Goal: Transaction & Acquisition: Book appointment/travel/reservation

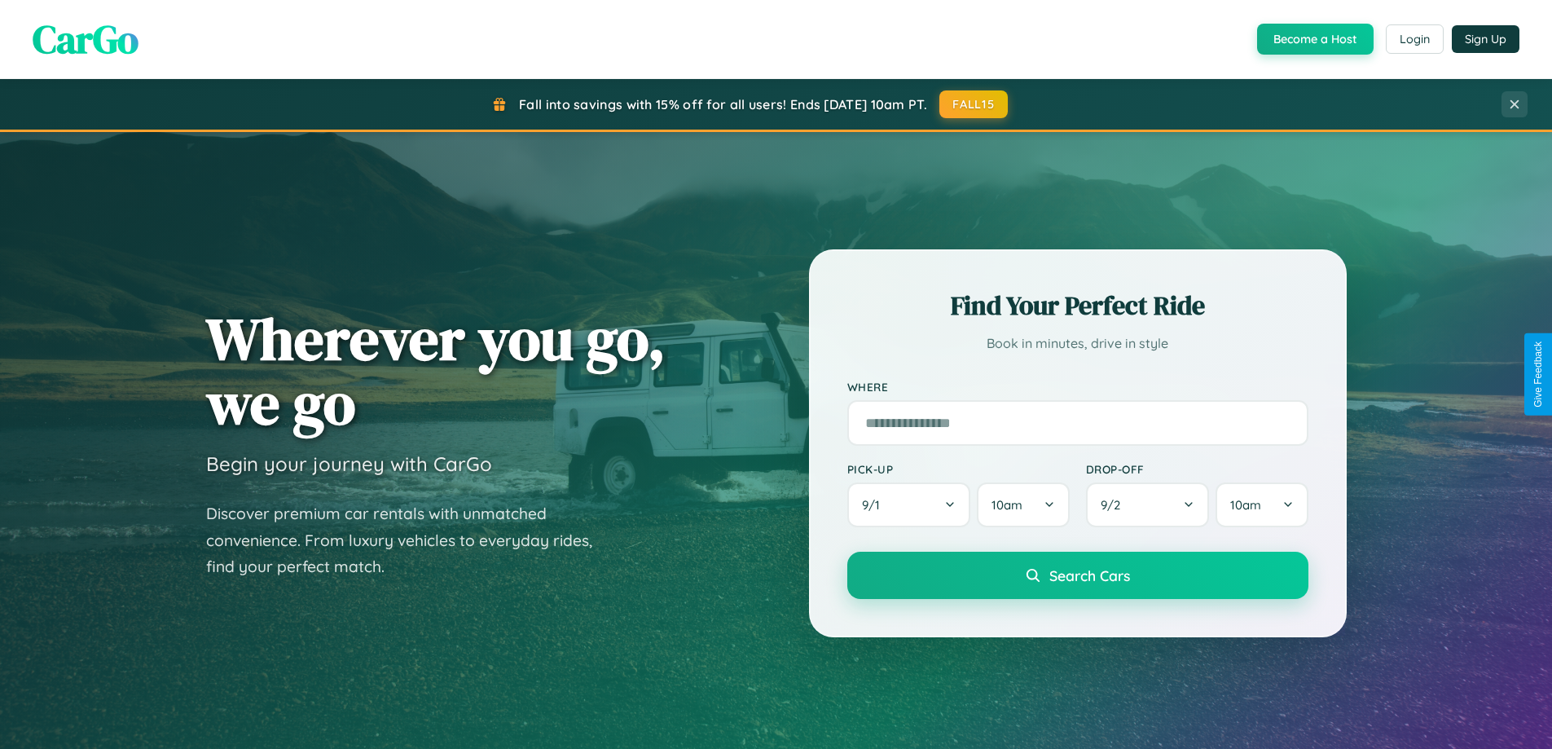
scroll to position [1121, 0]
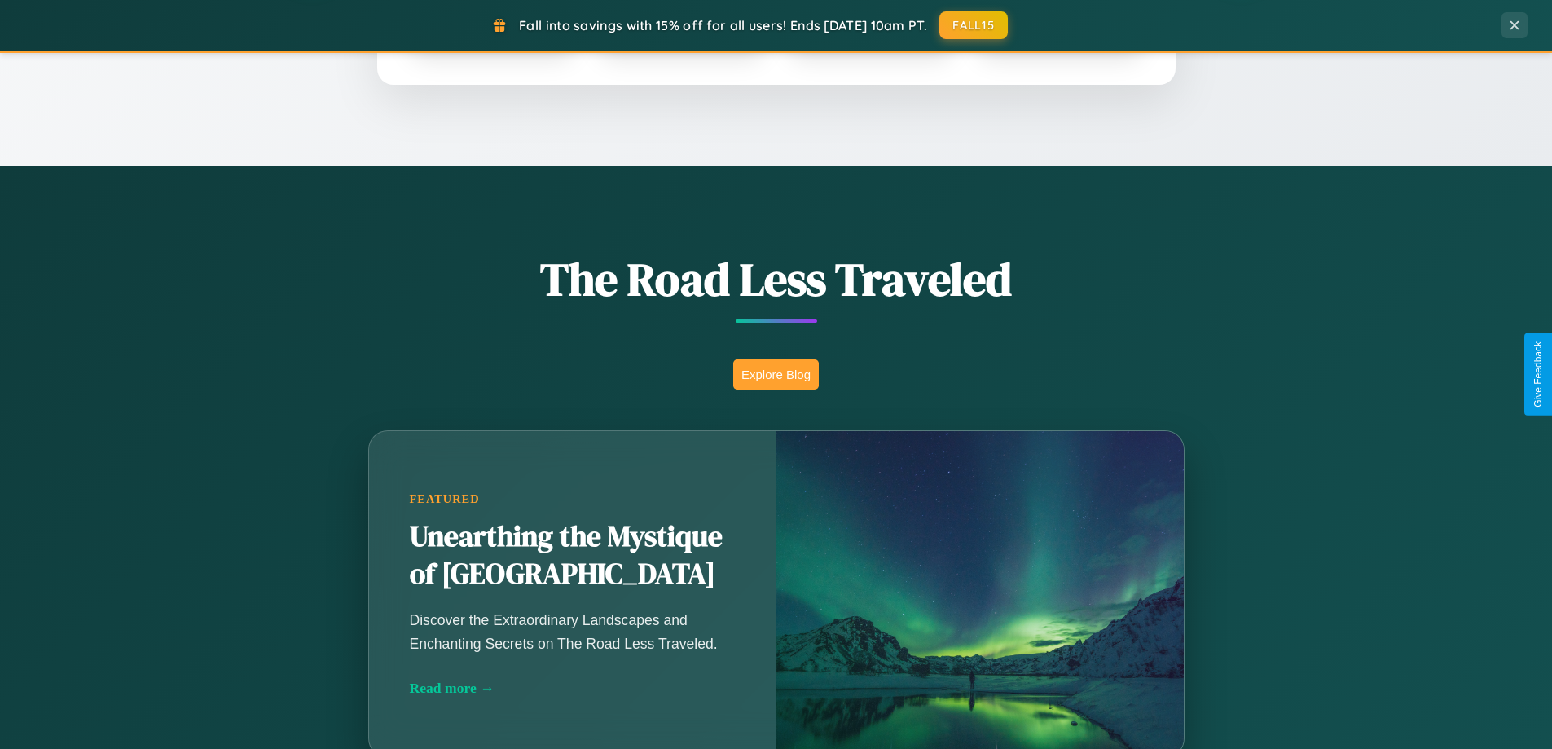
click at [775, 374] on button "Explore Blog" at bounding box center [776, 374] width 86 height 30
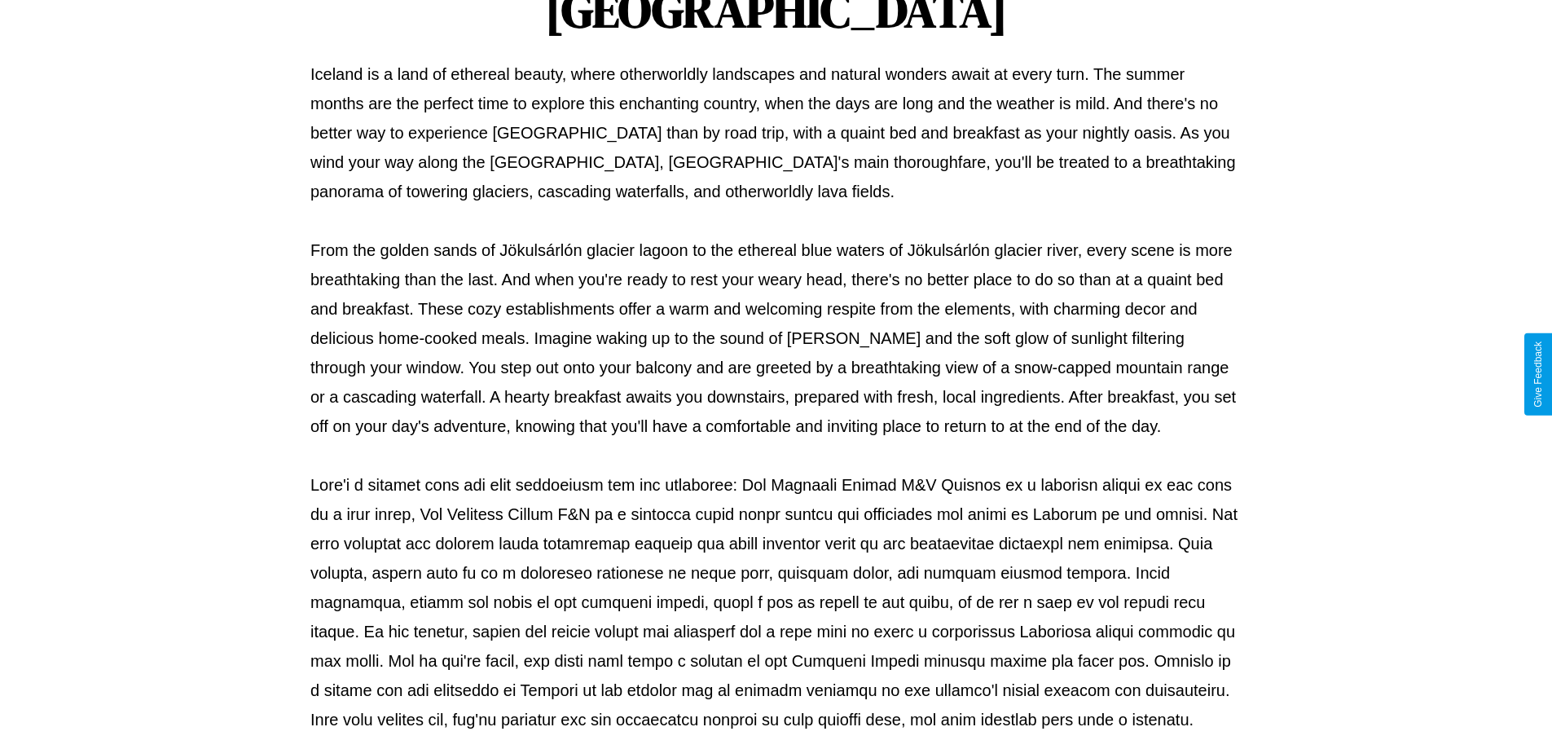
scroll to position [527, 0]
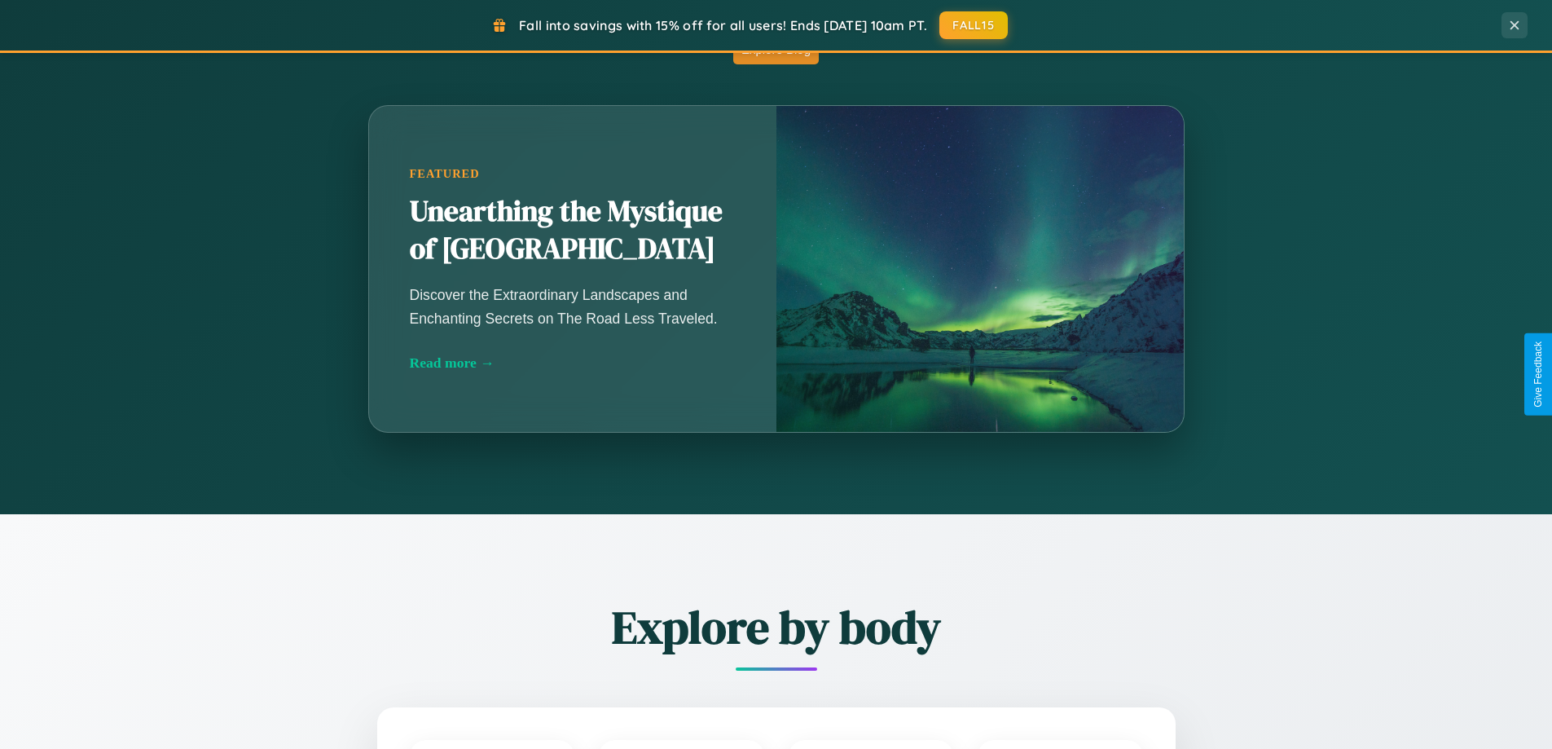
scroll to position [1869, 0]
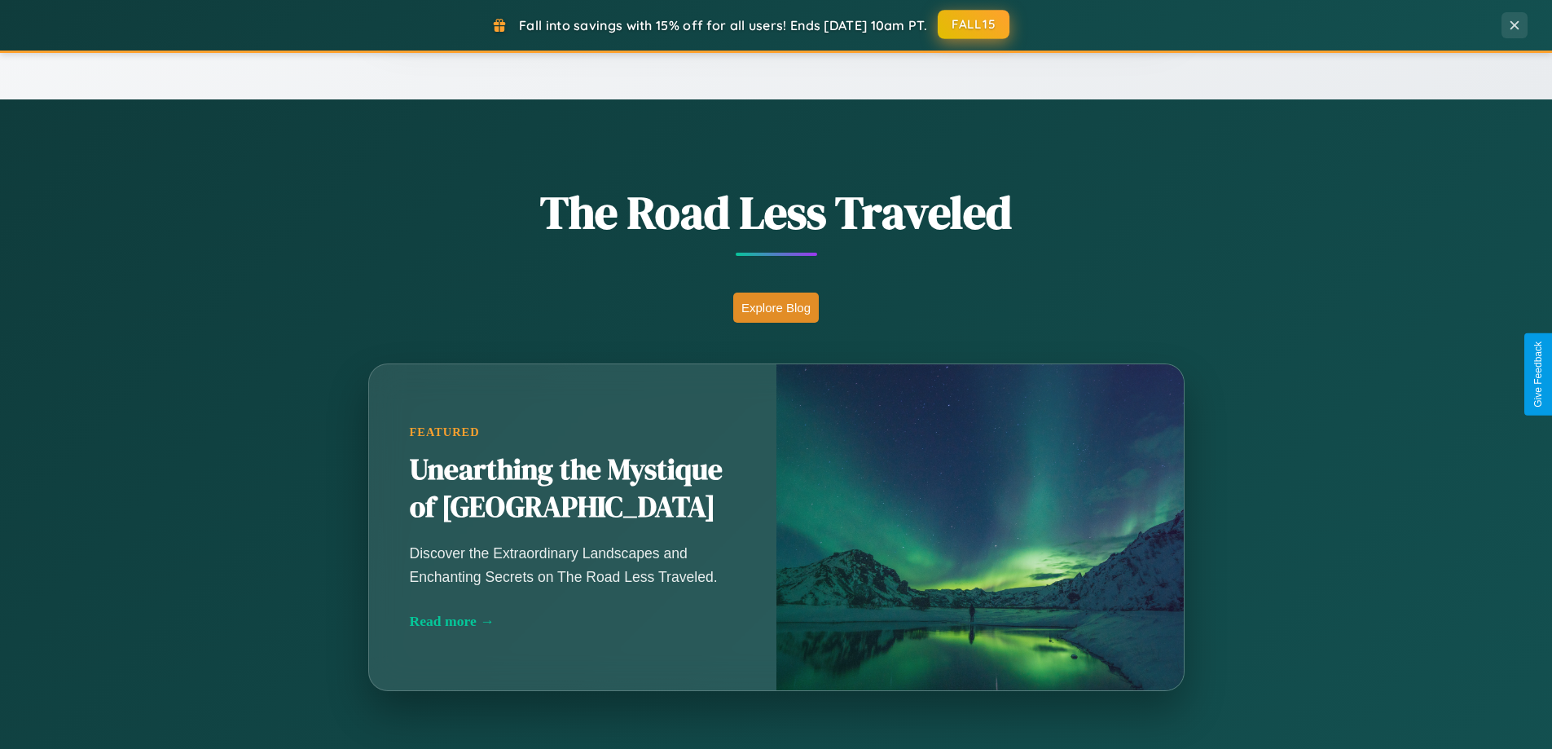
click at [974, 24] on button "FALL15" at bounding box center [974, 24] width 72 height 29
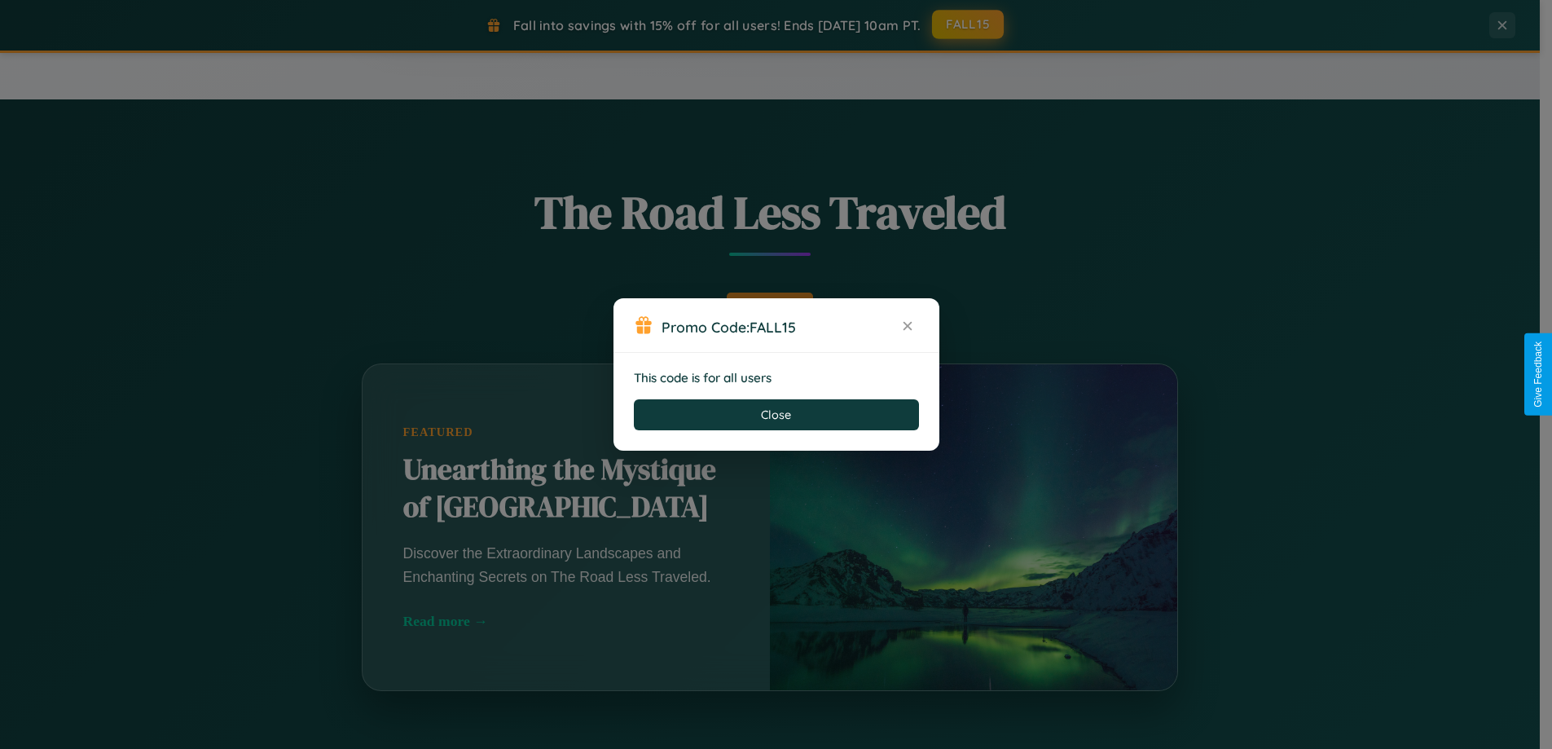
scroll to position [1121, 0]
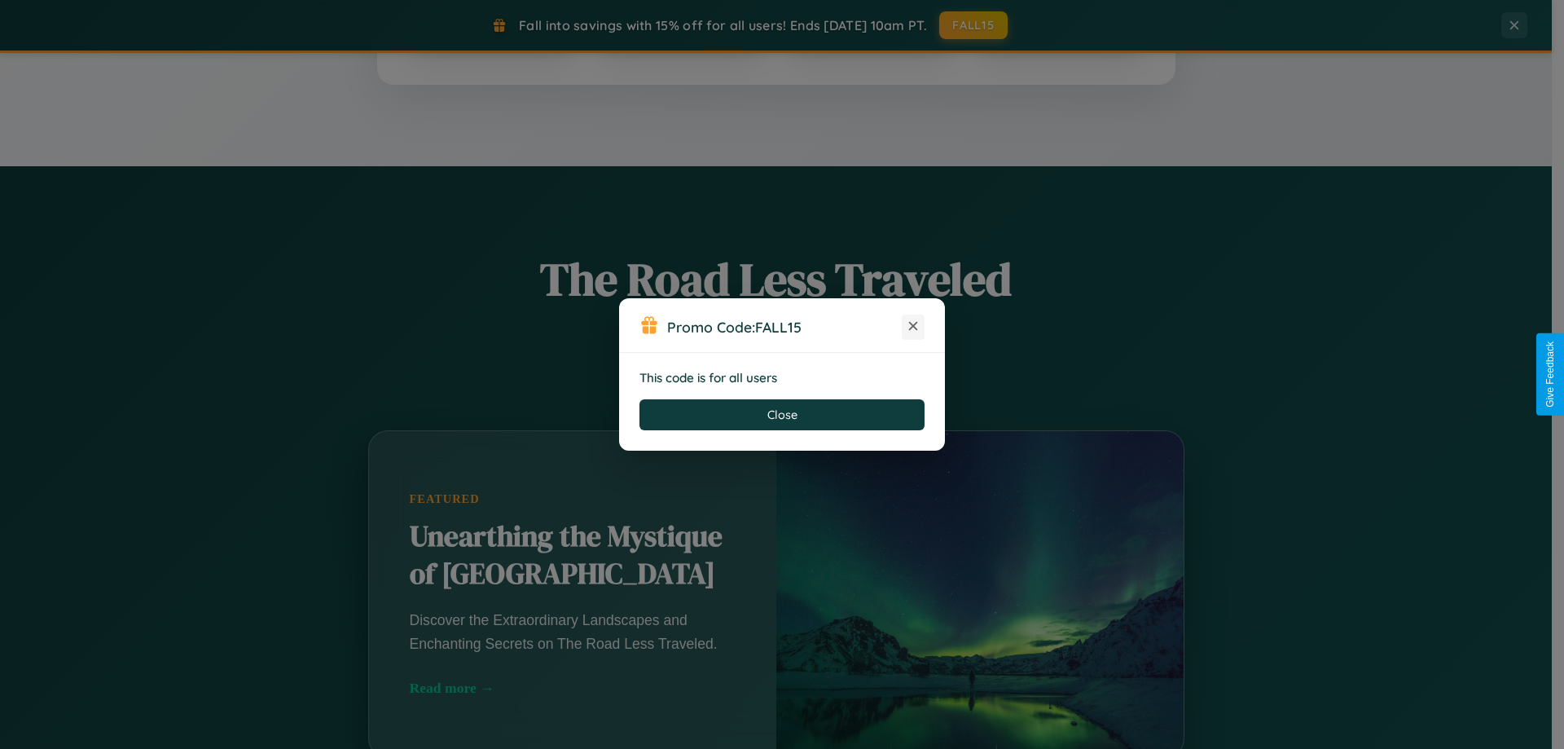
click at [913, 327] on icon at bounding box center [913, 326] width 16 height 16
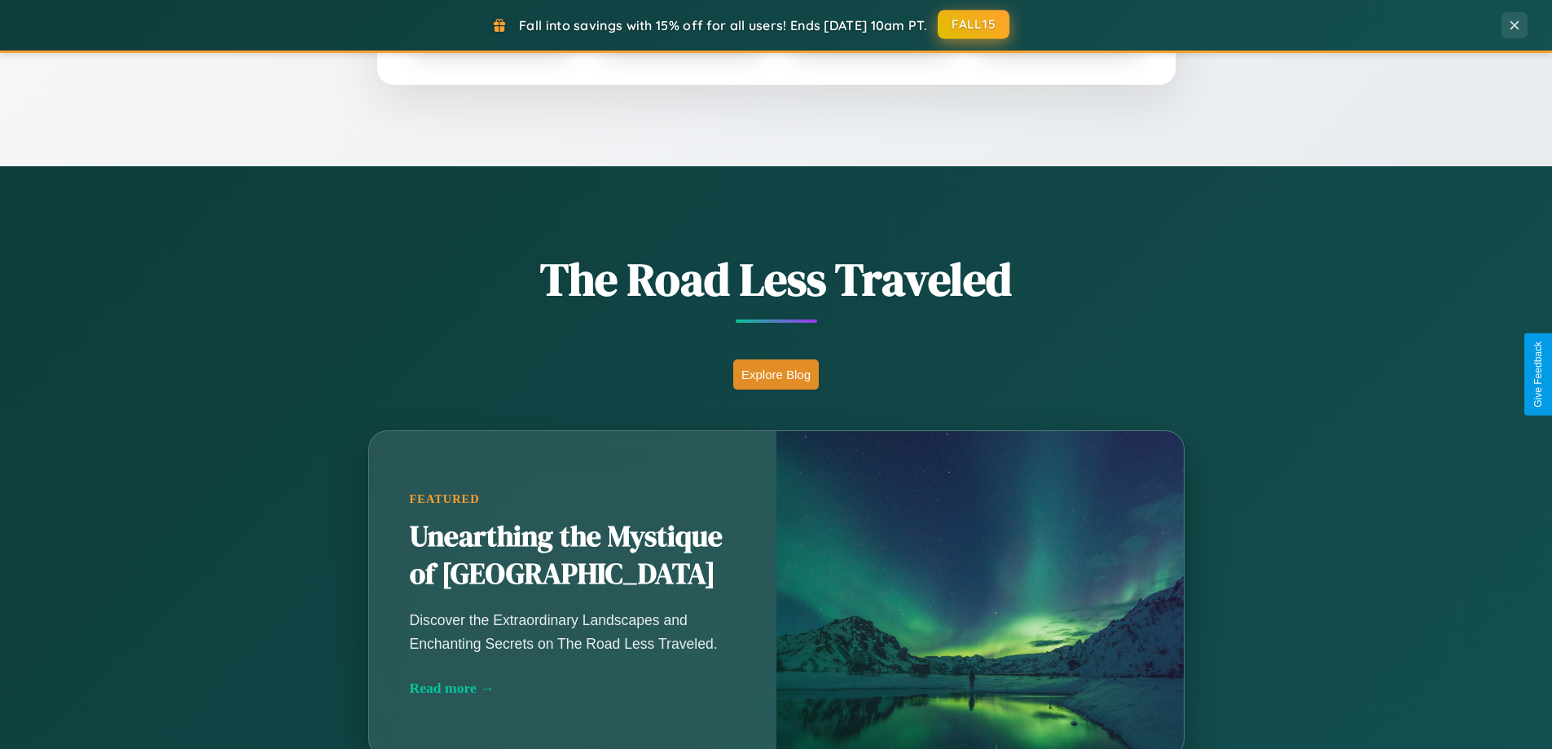
click at [974, 24] on button "FALL15" at bounding box center [974, 24] width 72 height 29
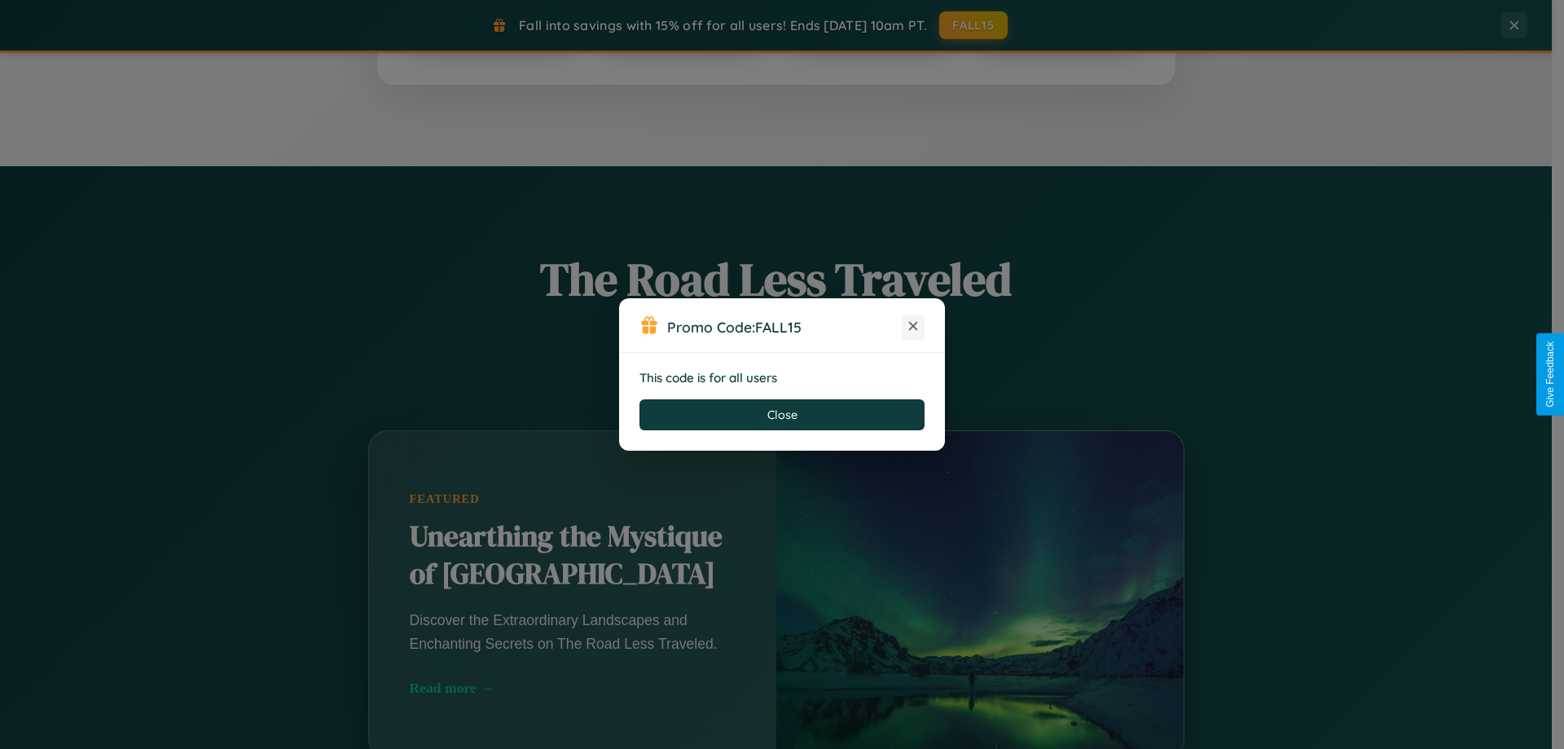
click at [913, 327] on icon at bounding box center [913, 326] width 16 height 16
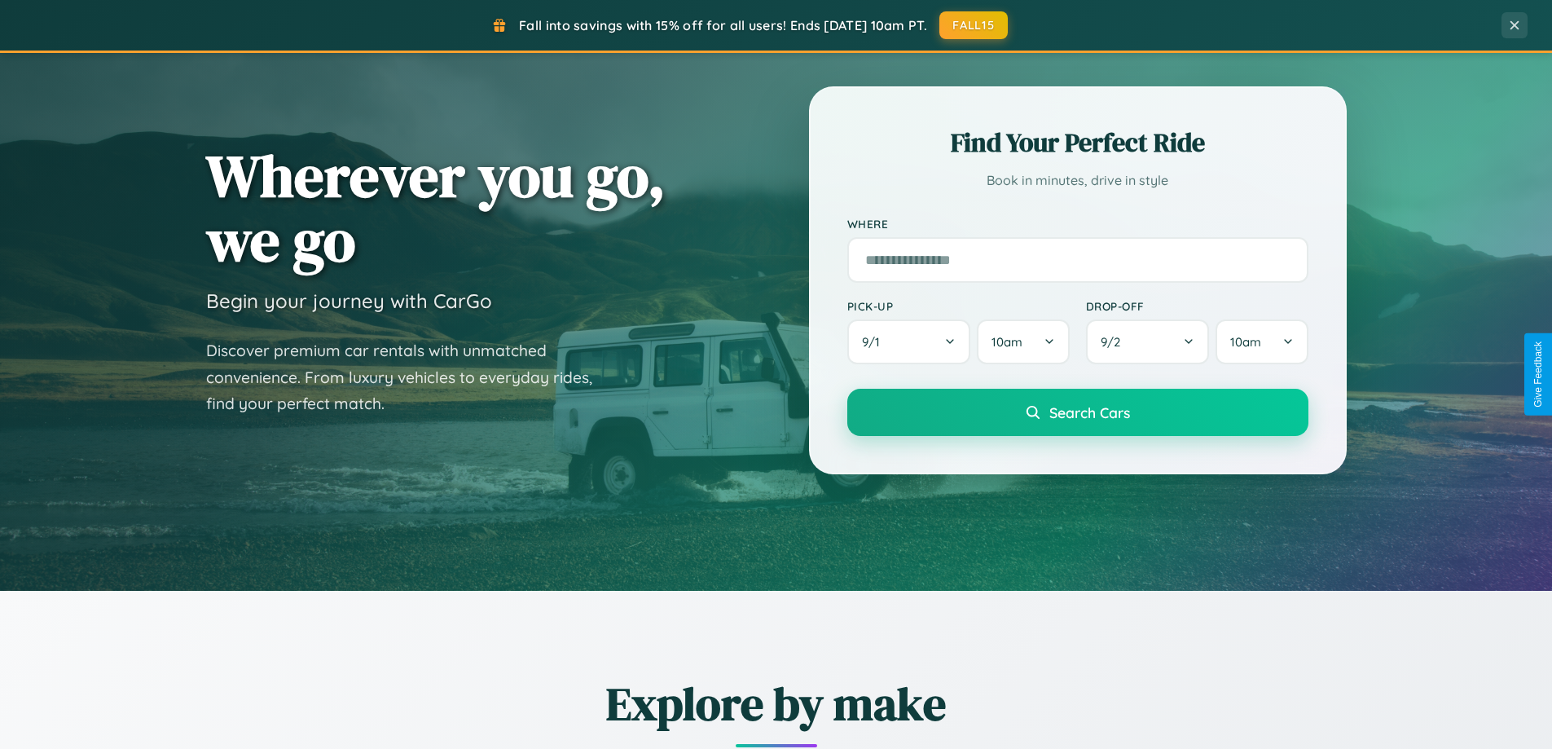
scroll to position [48, 0]
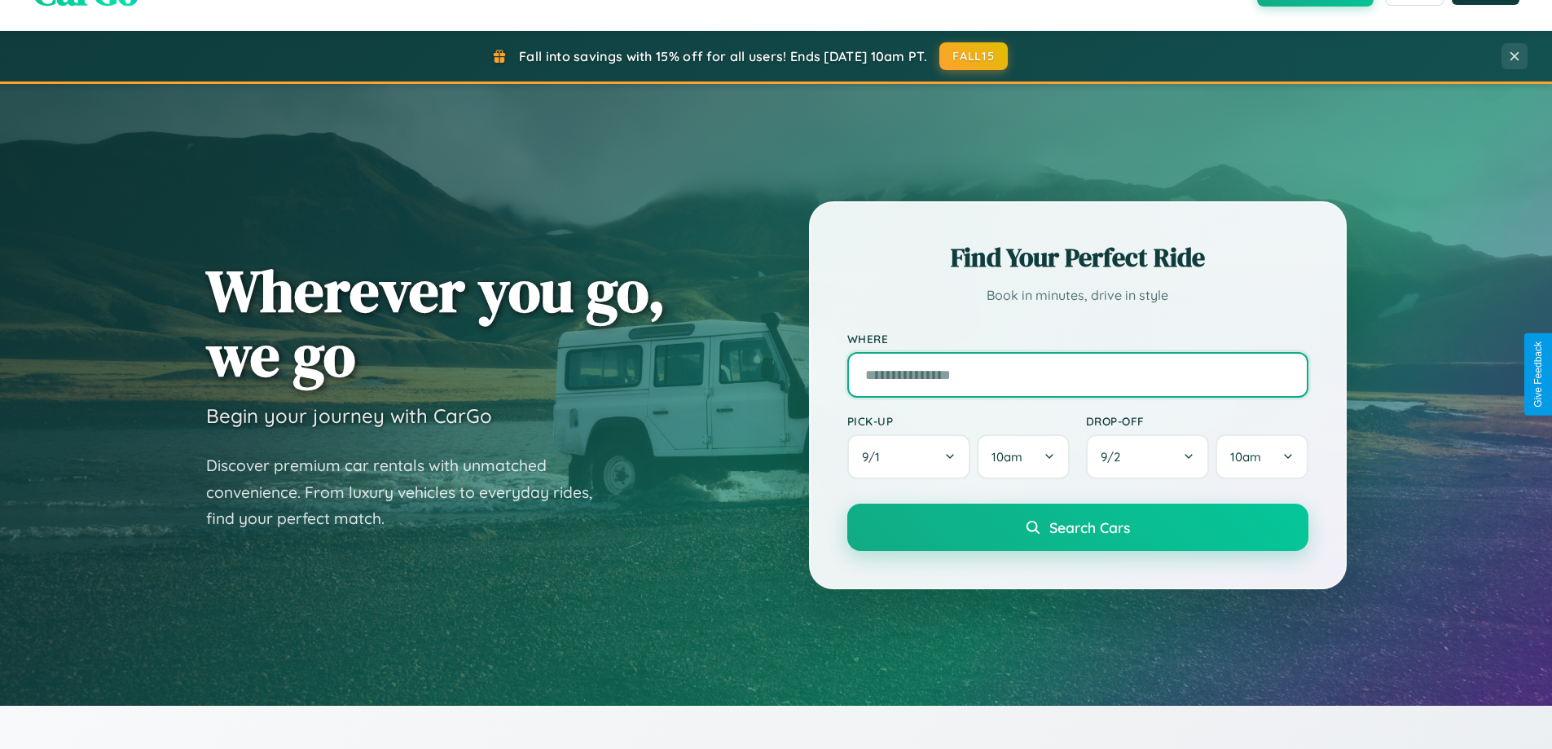
click at [1077, 374] on input "text" at bounding box center [1077, 375] width 461 height 46
type input "********"
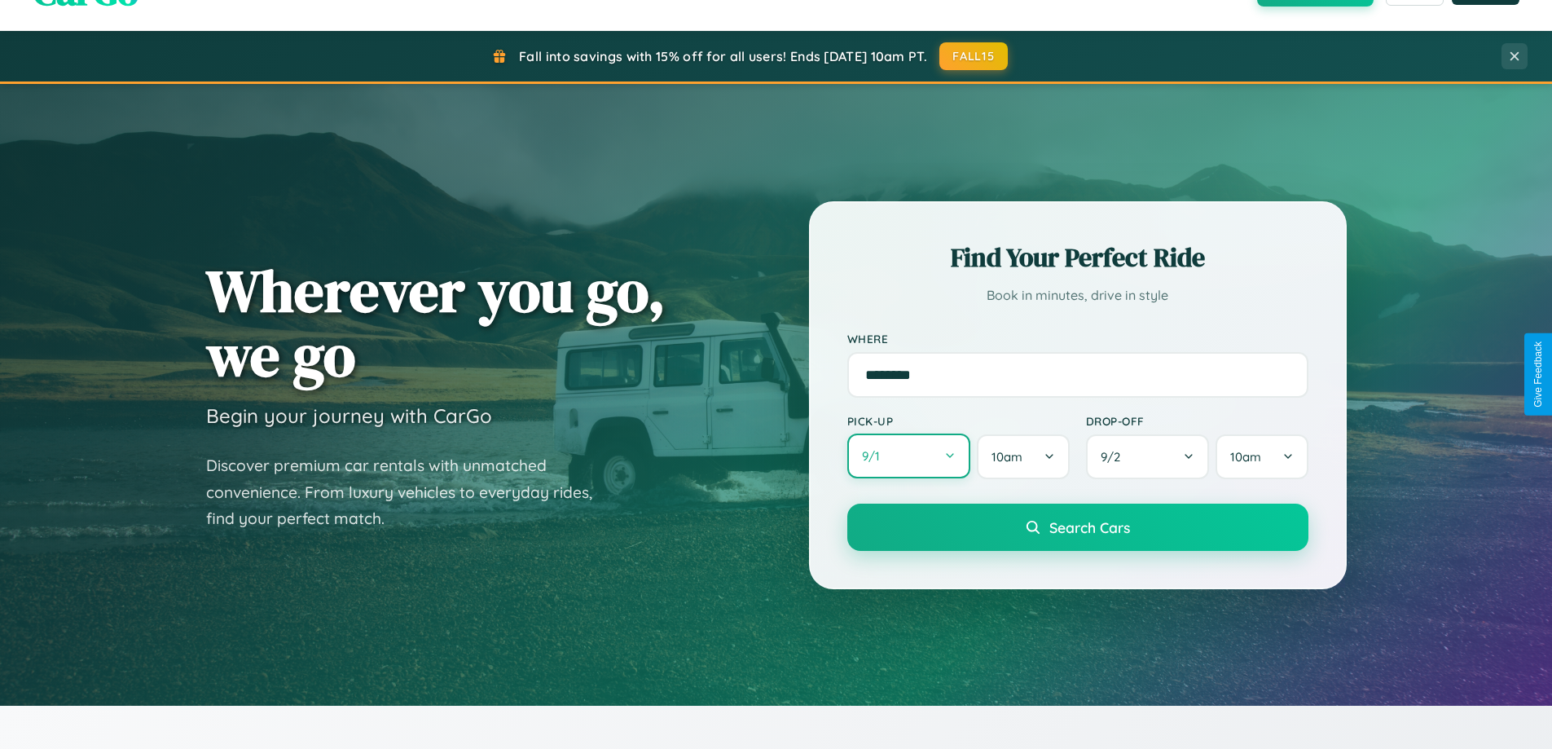
click at [908, 456] on button "9 / 1" at bounding box center [909, 455] width 124 height 45
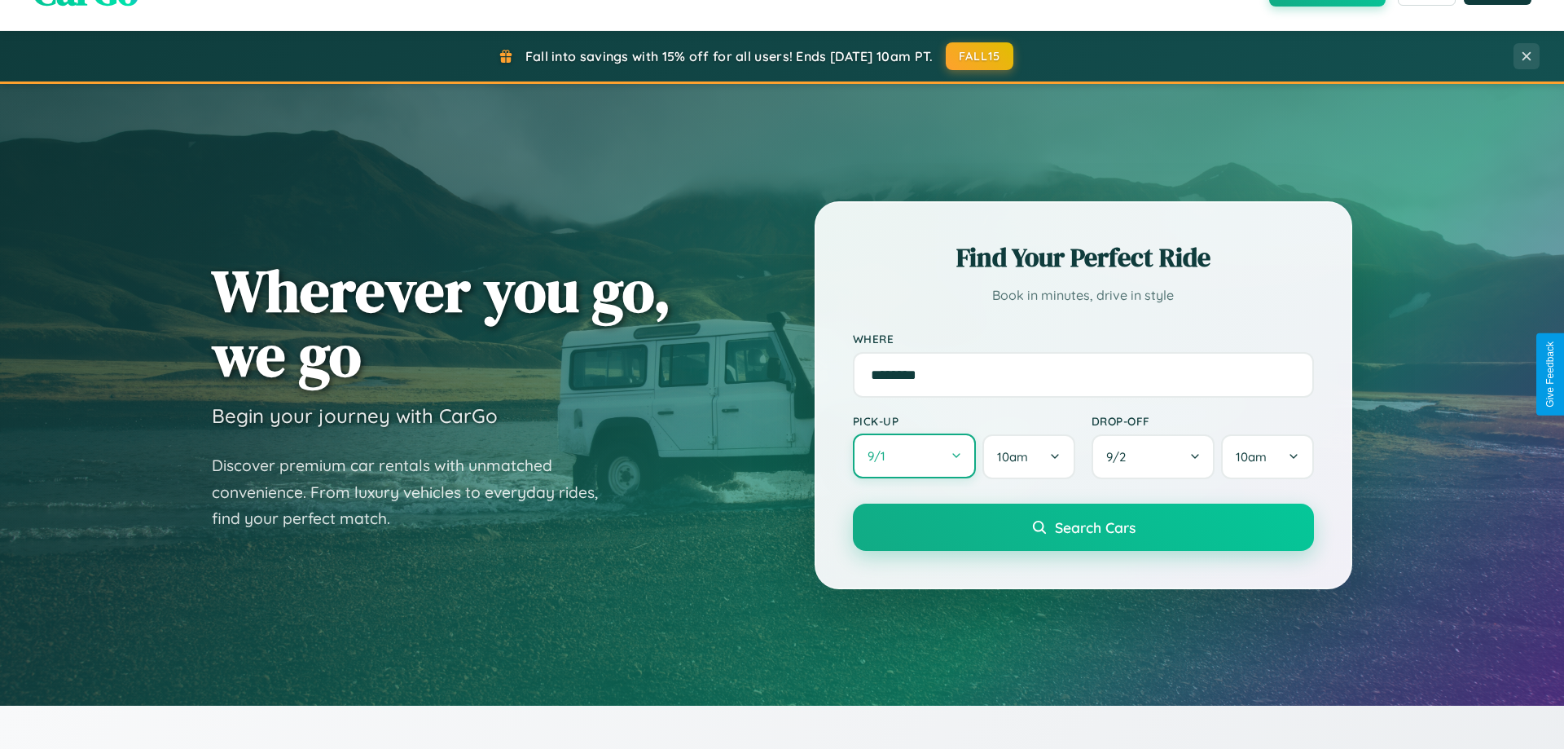
select select "*"
select select "****"
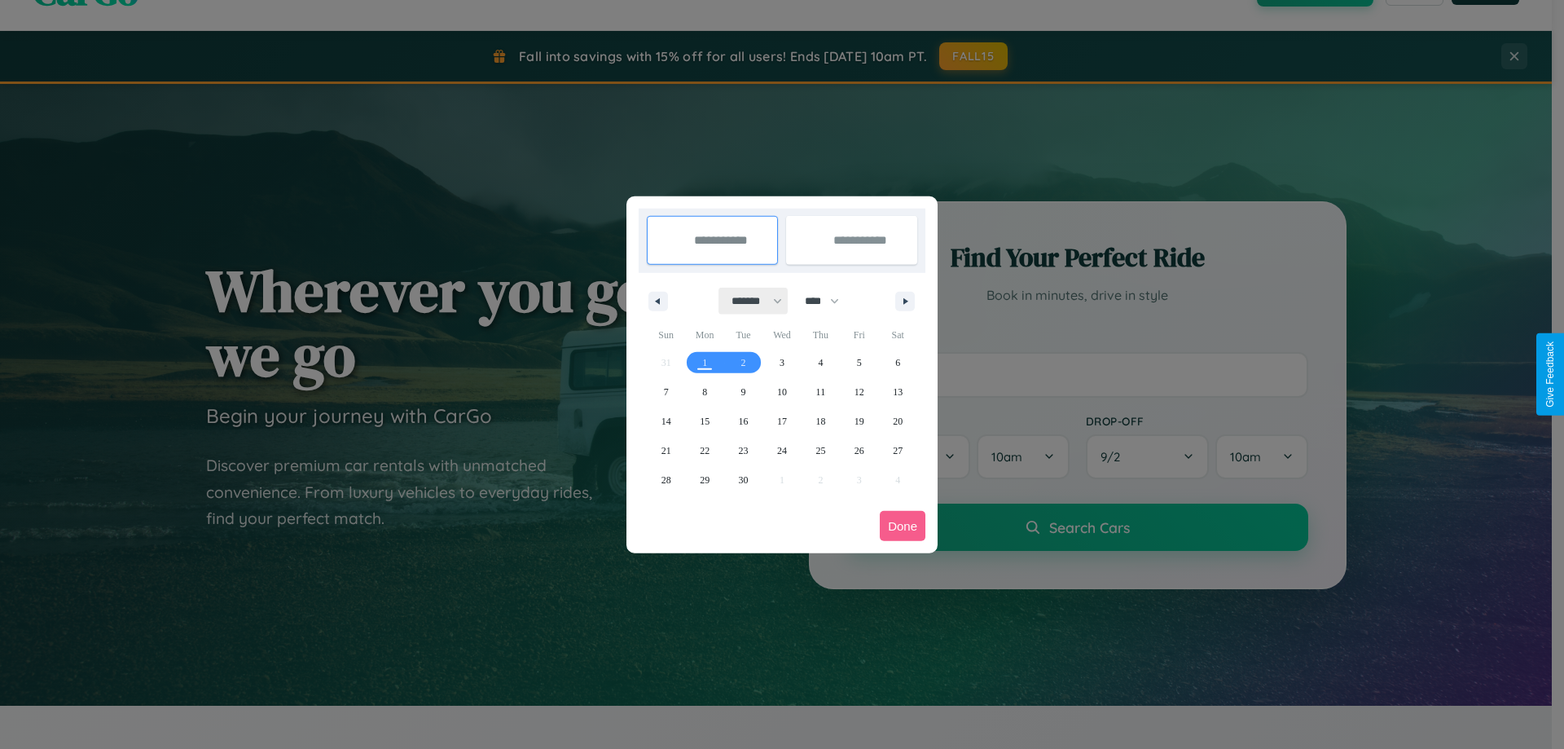
drag, startPoint x: 749, startPoint y: 301, endPoint x: 782, endPoint y: 327, distance: 41.7
click at [749, 301] on select "******* ******** ***** ***** *** **** **** ****** ********* ******* ******** **…" at bounding box center [753, 301] width 69 height 27
select select "*"
drag, startPoint x: 829, startPoint y: 301, endPoint x: 782, endPoint y: 327, distance: 54.0
click at [829, 301] on select "**** **** **** **** **** **** **** **** **** **** **** **** **** **** **** ****…" at bounding box center [821, 301] width 49 height 27
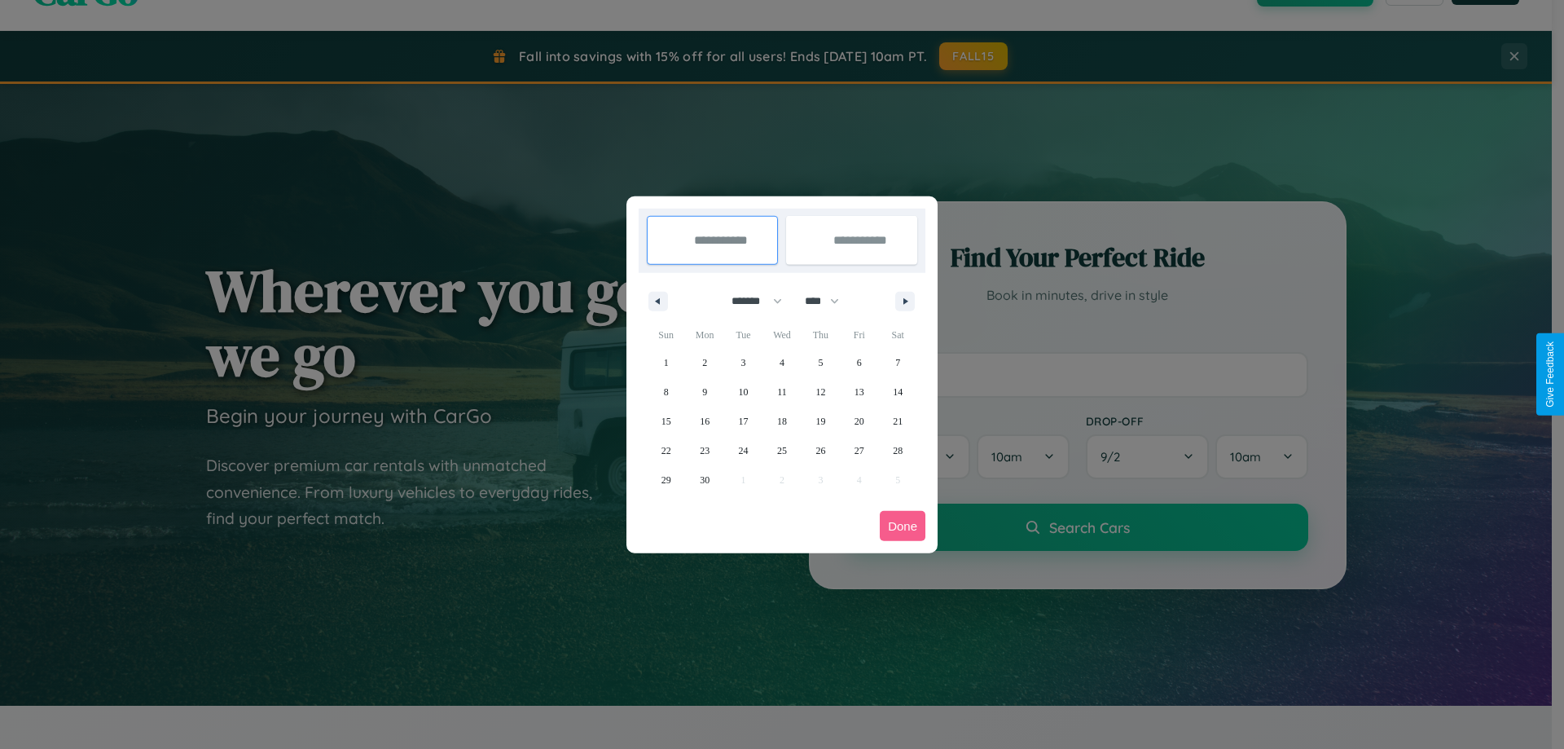
select select "****"
click at [666, 391] on span "7" at bounding box center [666, 391] width 5 height 29
type input "**********"
click at [705, 391] on span "8" at bounding box center [704, 391] width 5 height 29
type input "**********"
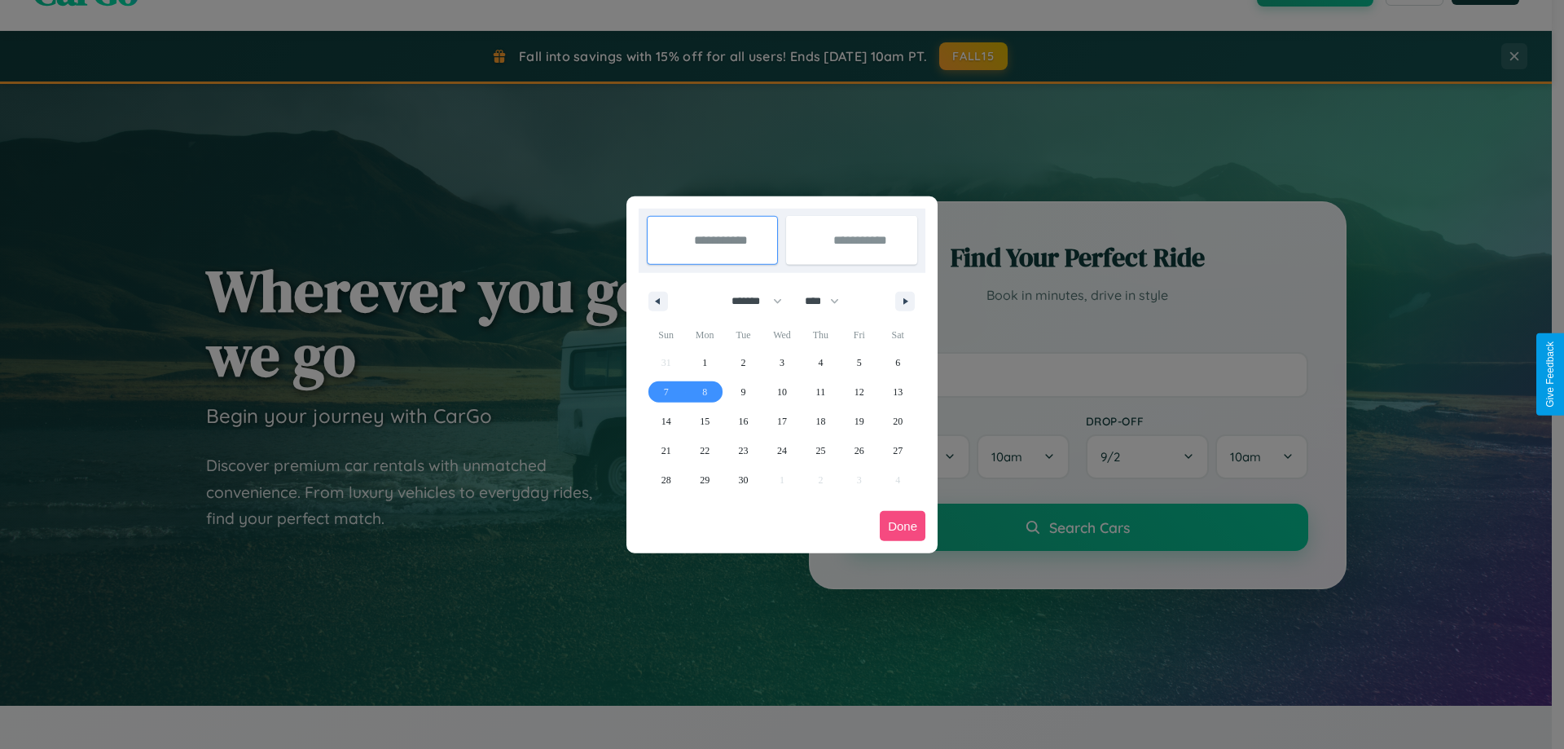
click at [903, 525] on button "Done" at bounding box center [903, 526] width 46 height 30
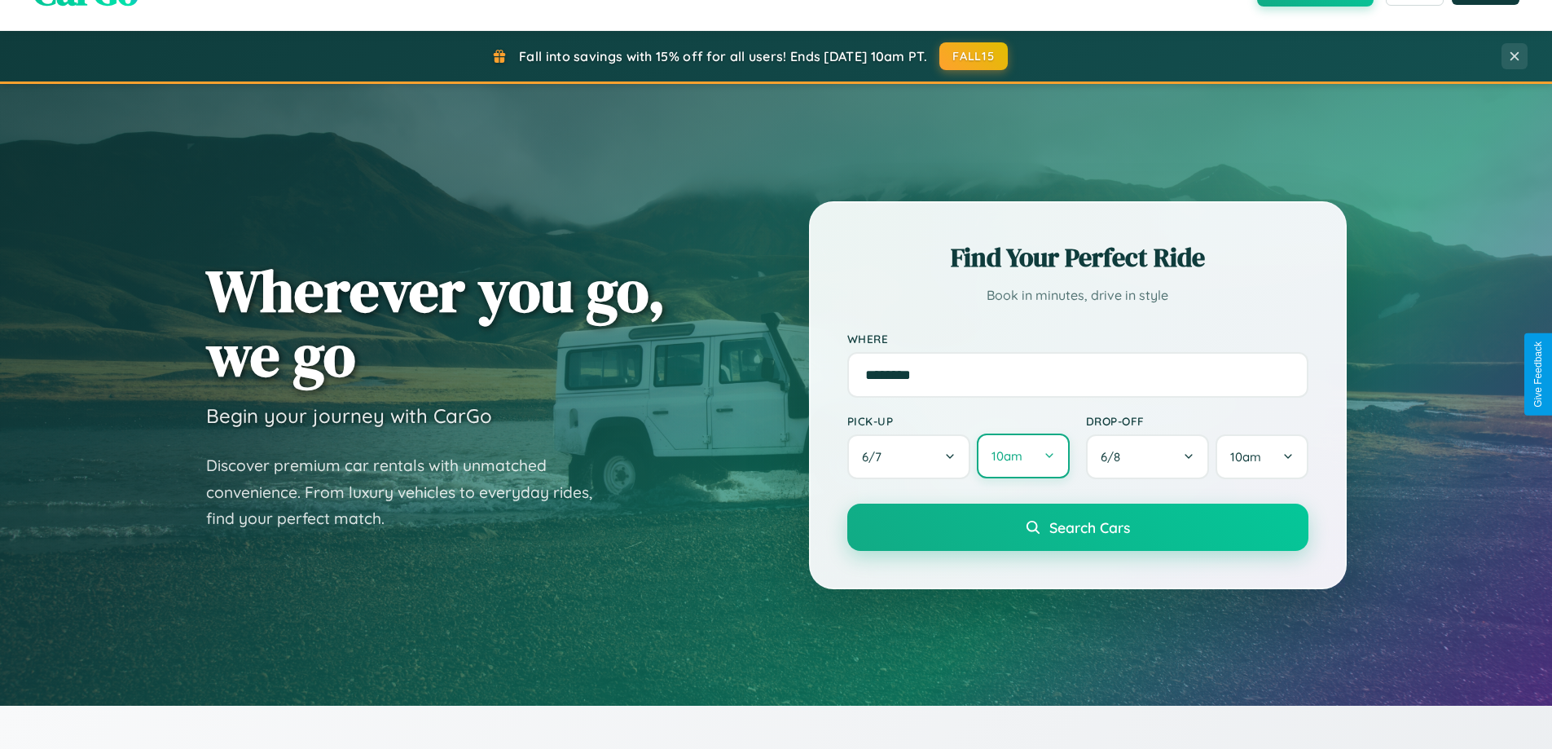
click at [1022, 456] on button "10am" at bounding box center [1023, 455] width 92 height 45
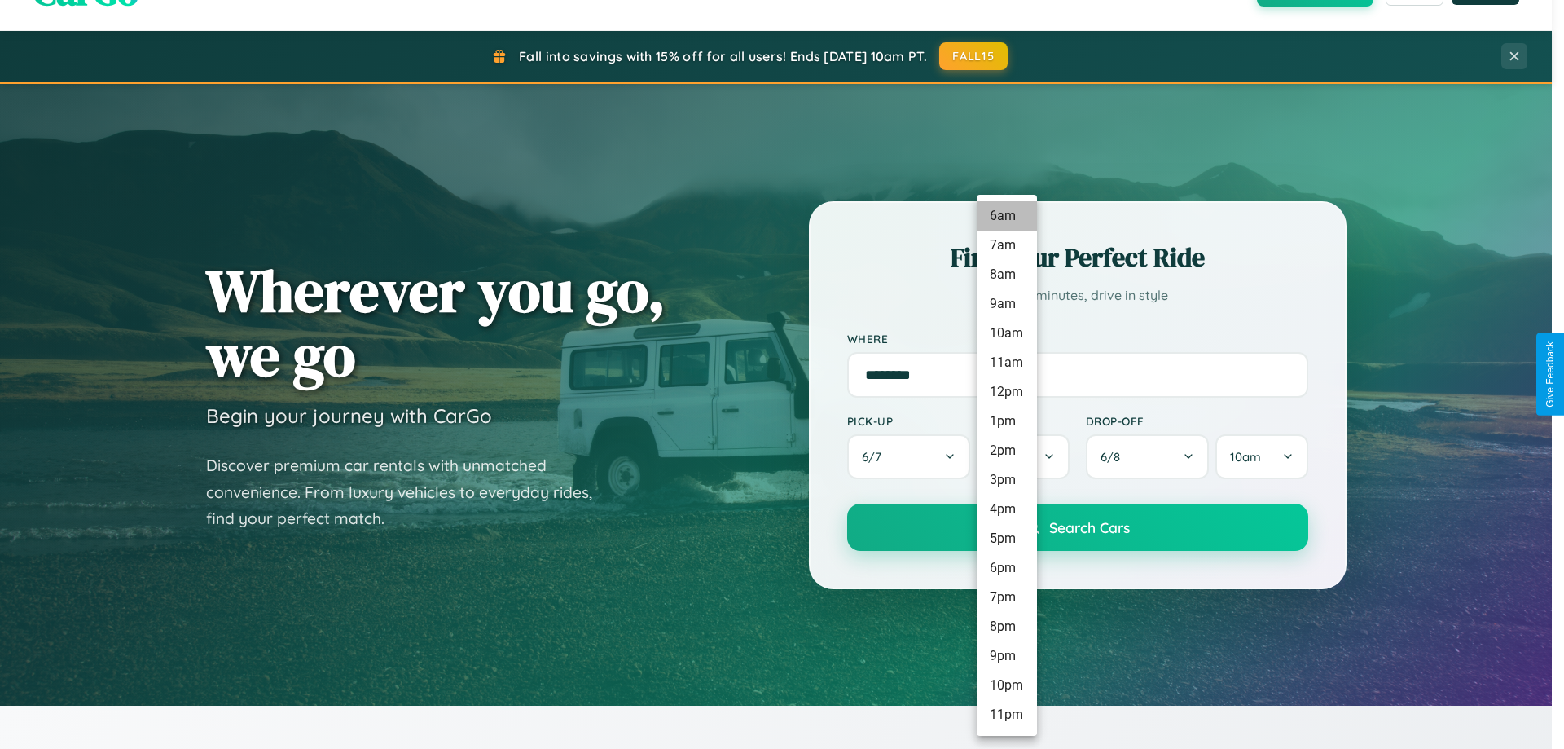
click at [1006, 216] on li "6am" at bounding box center [1007, 215] width 60 height 29
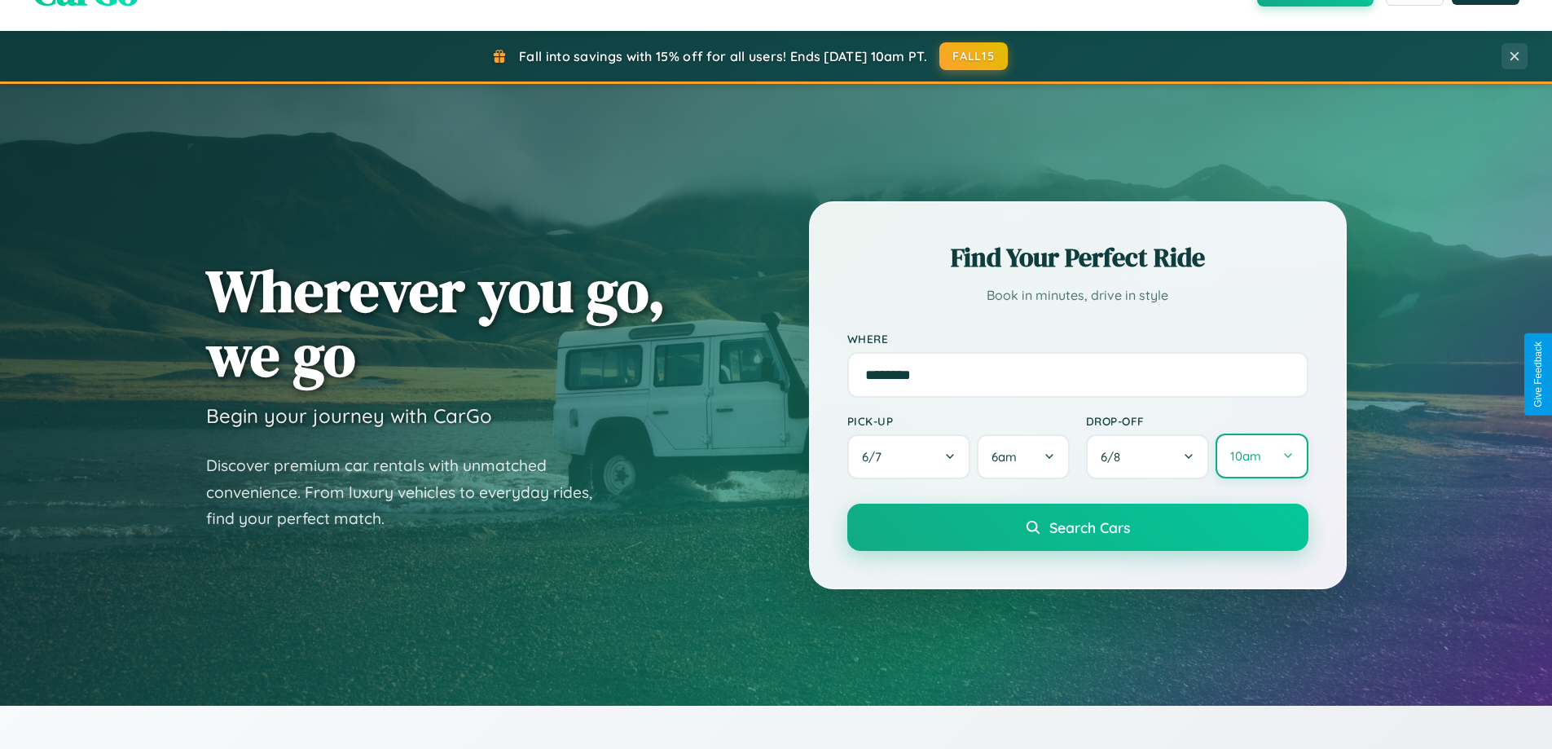
click at [1261, 456] on button "10am" at bounding box center [1261, 455] width 92 height 45
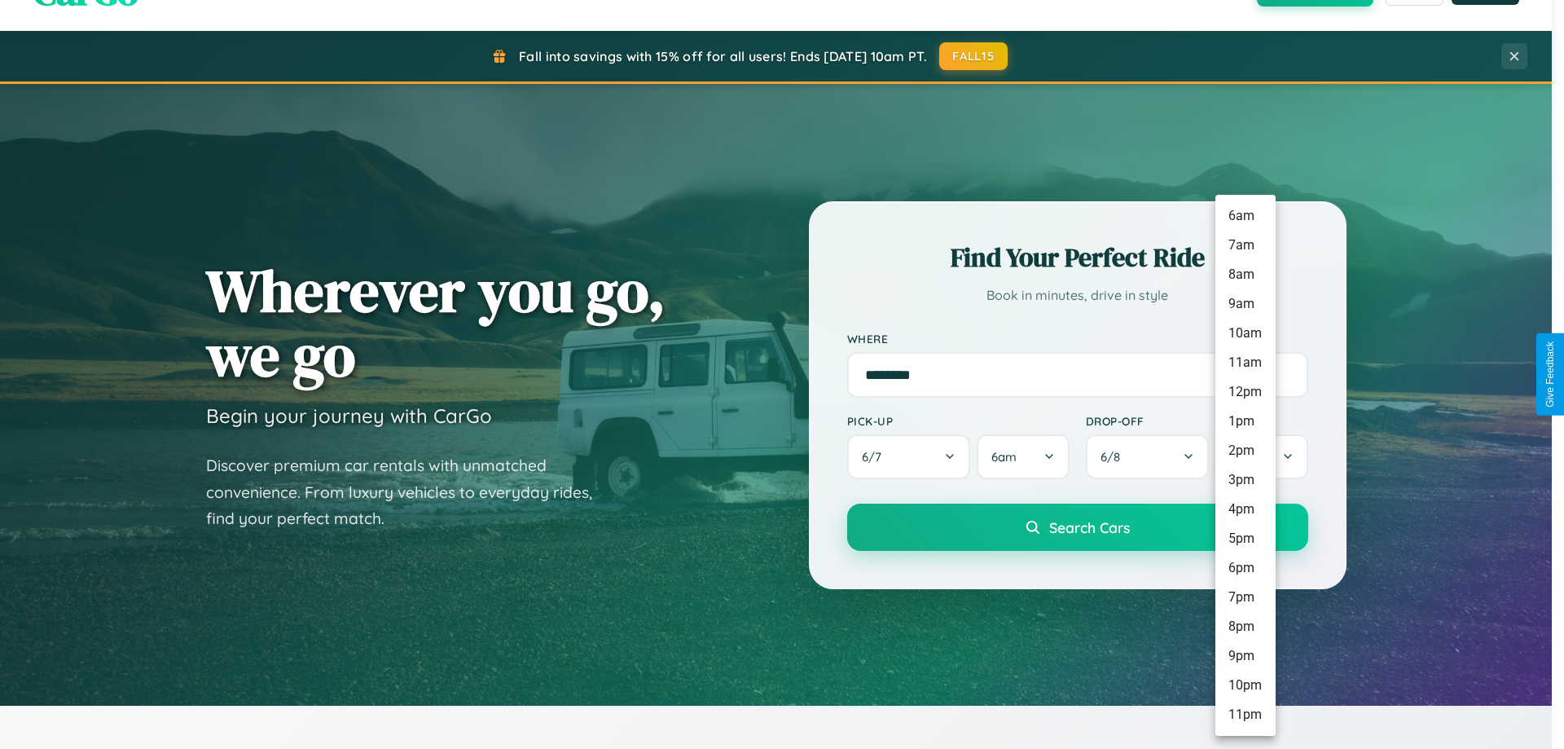
click at [1245, 333] on li "10am" at bounding box center [1245, 333] width 60 height 29
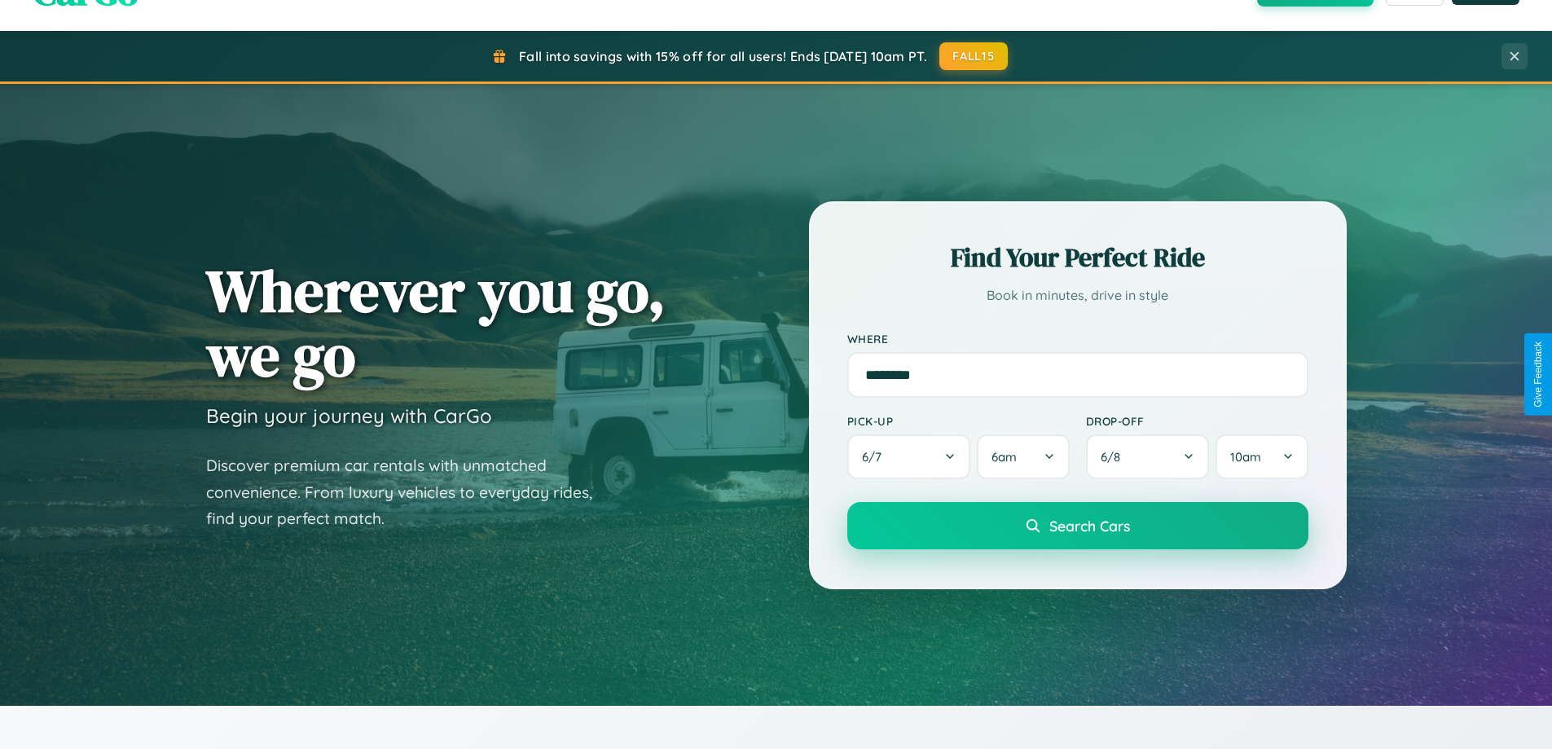
click at [1077, 527] on span "Search Cars" at bounding box center [1089, 525] width 81 height 18
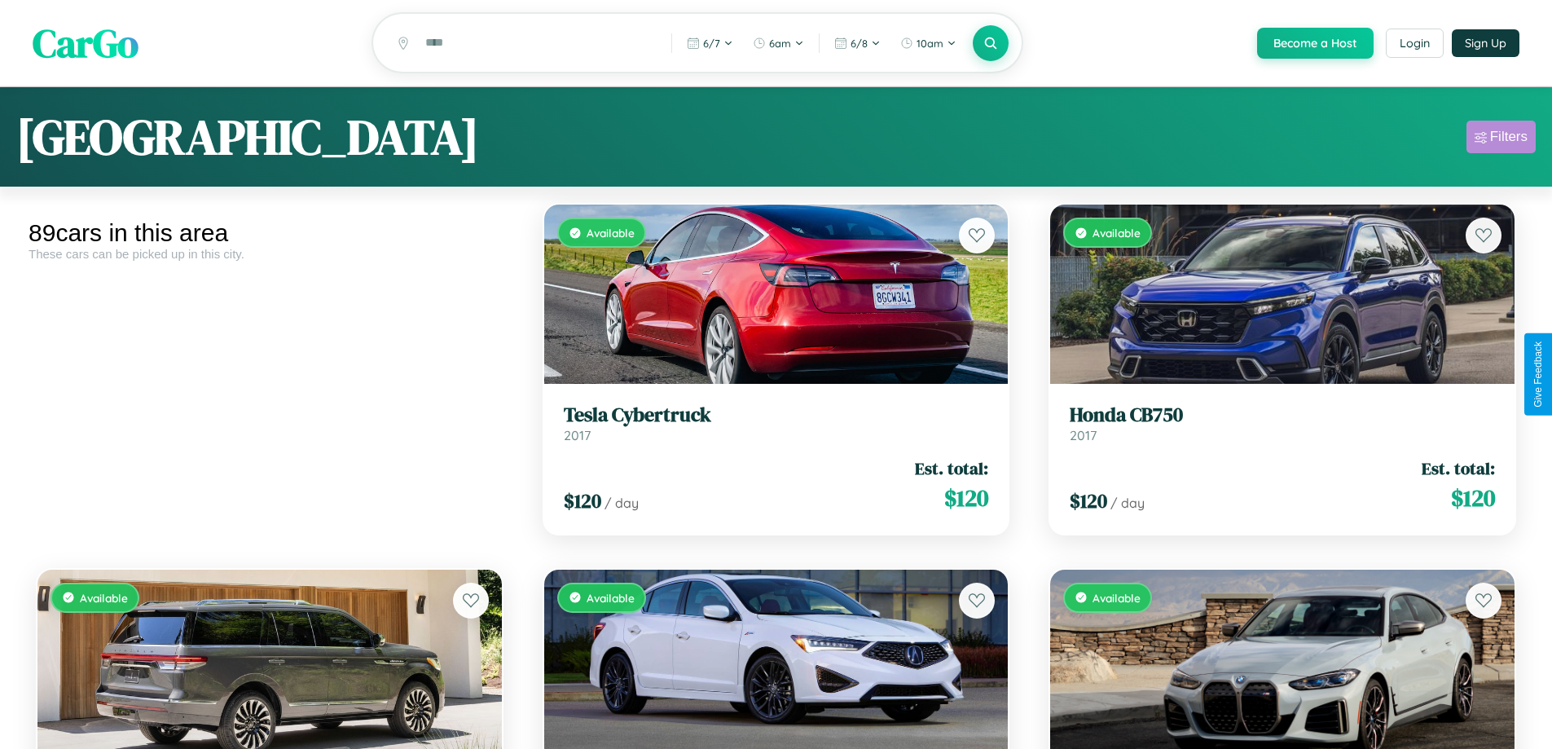
click at [1500, 139] on div "Filters" at bounding box center [1508, 137] width 37 height 16
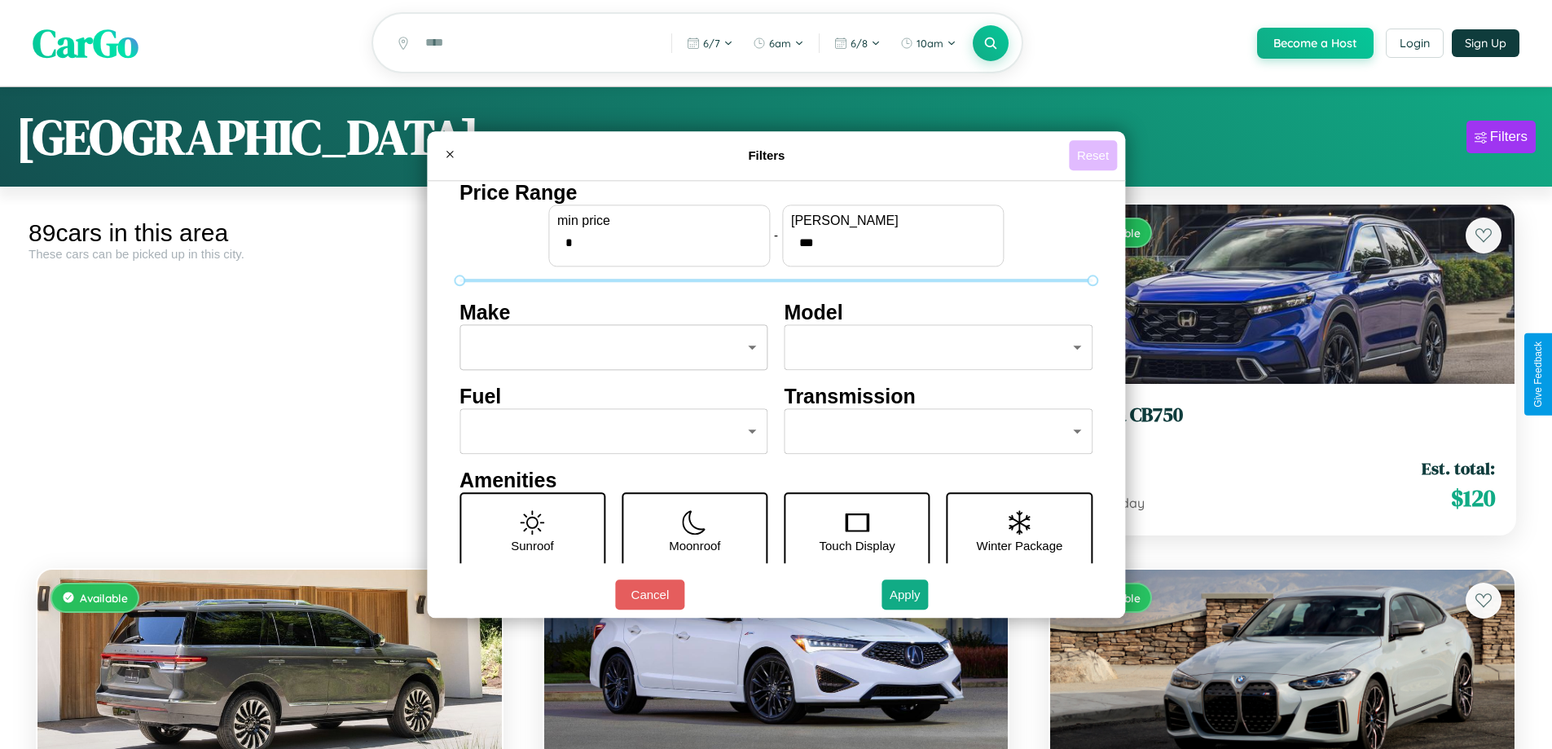
click at [1095, 155] on button "Reset" at bounding box center [1093, 155] width 48 height 30
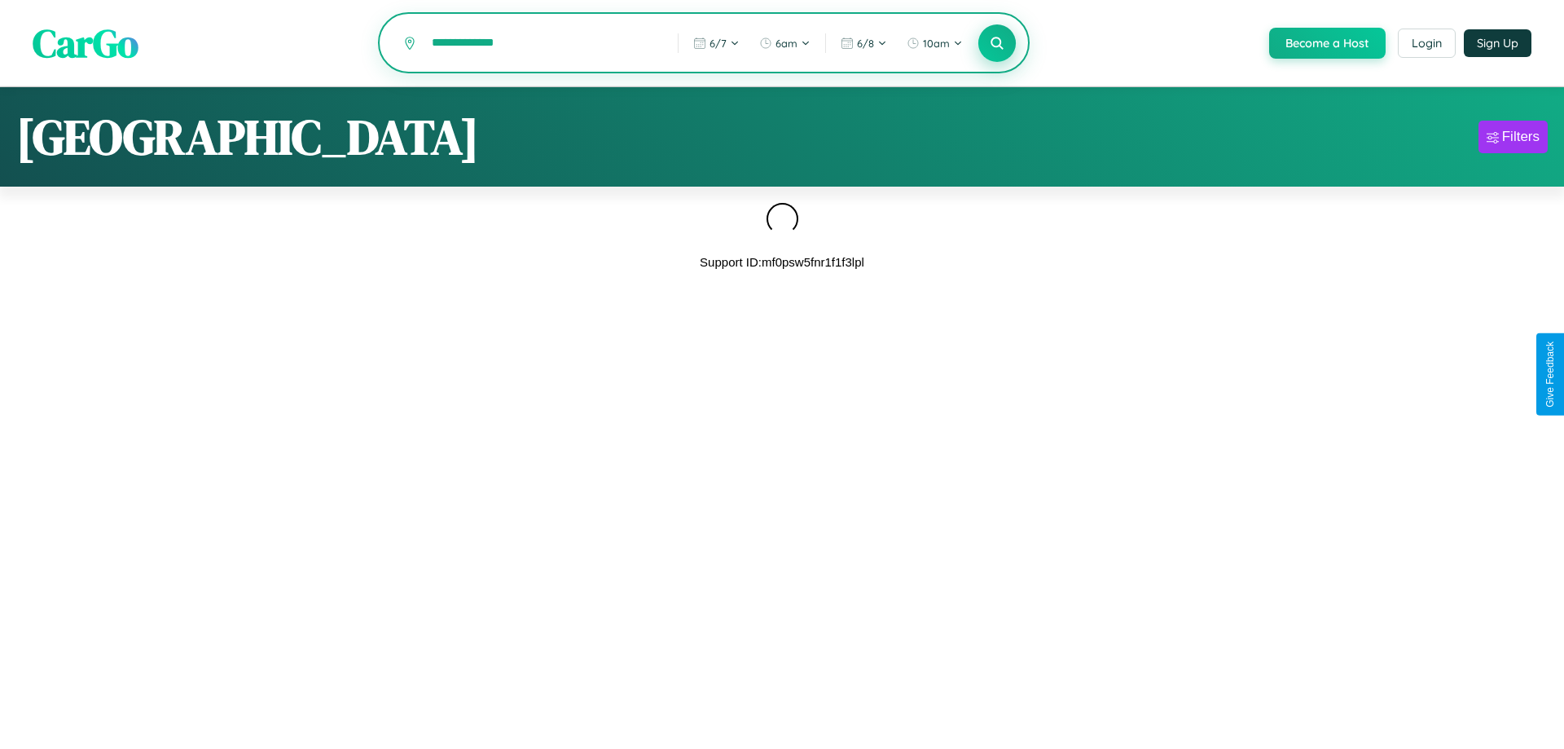
type input "**********"
click at [995, 44] on icon at bounding box center [996, 42] width 15 height 15
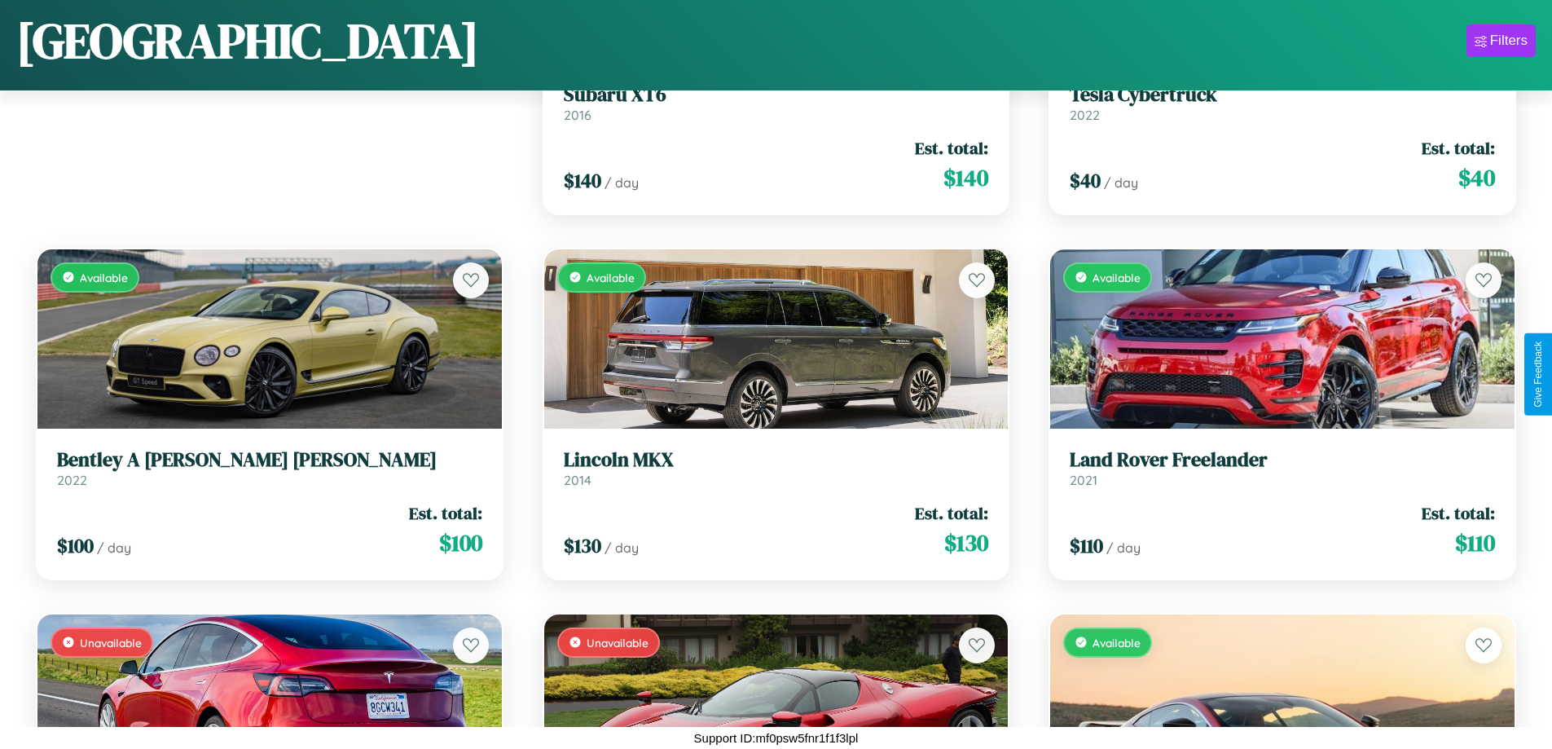
scroll to position [229, 0]
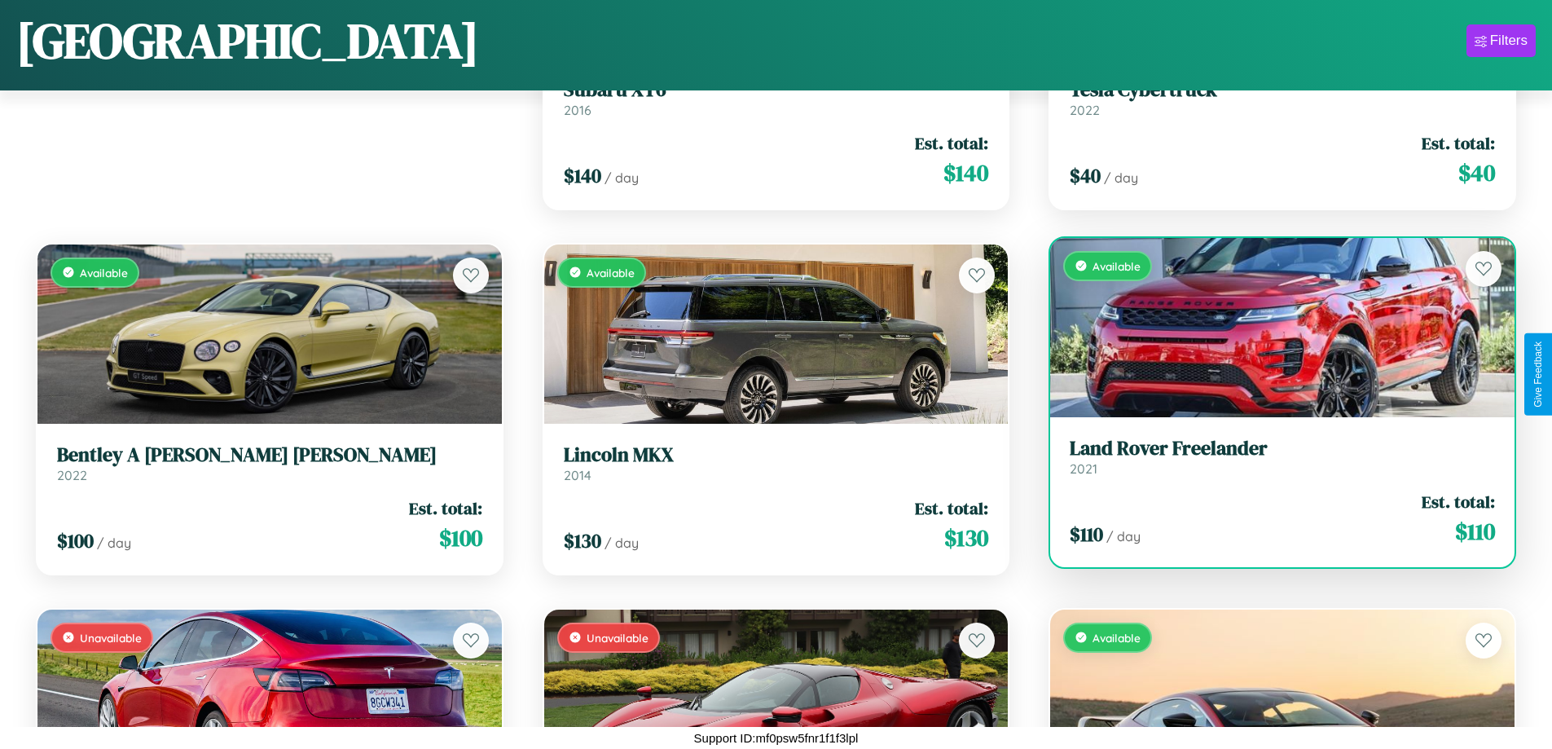
click at [1272, 518] on div "$ 110 / day Est. total: $ 110" at bounding box center [1282, 519] width 425 height 58
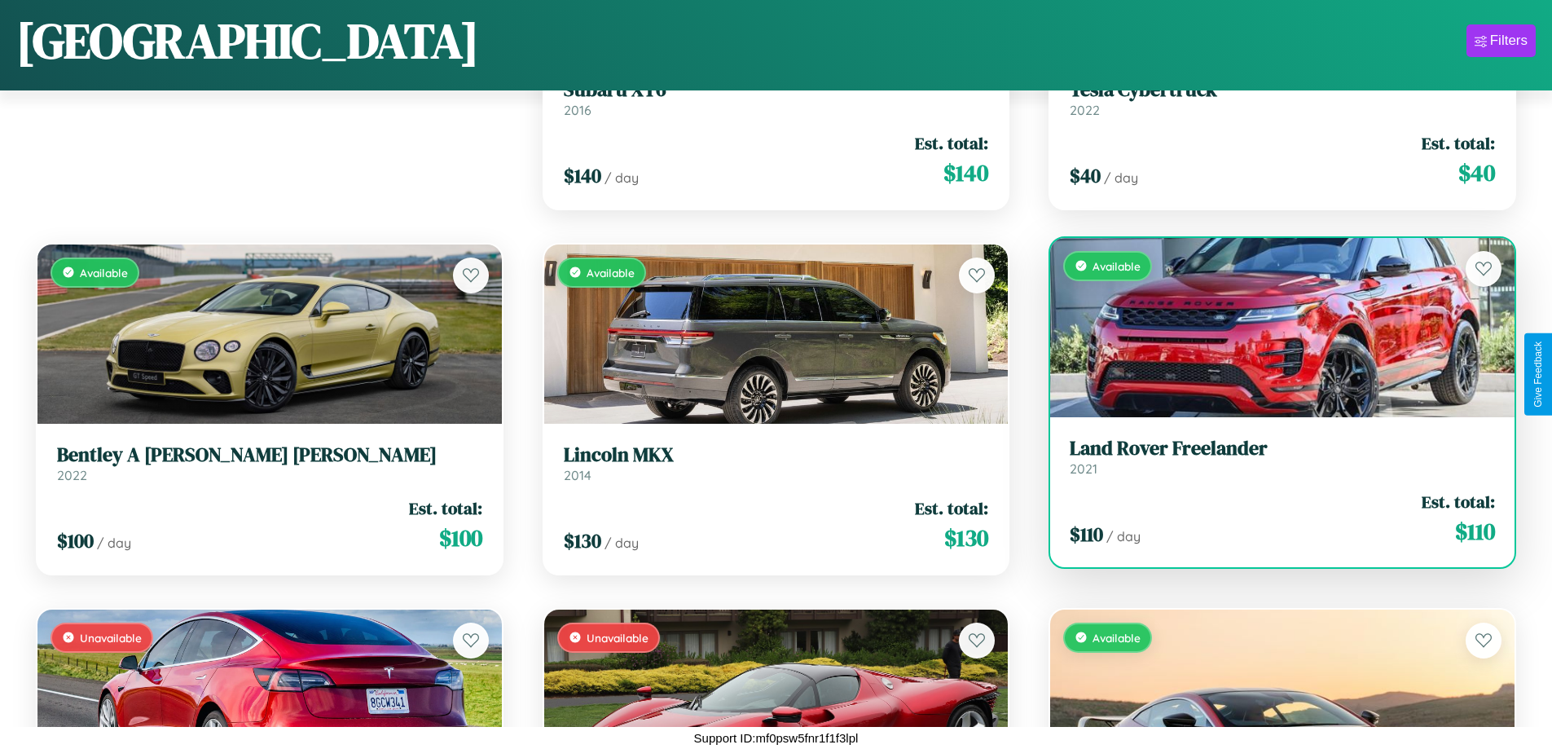
click at [1272, 518] on div "$ 110 / day Est. total: $ 110" at bounding box center [1282, 519] width 425 height 58
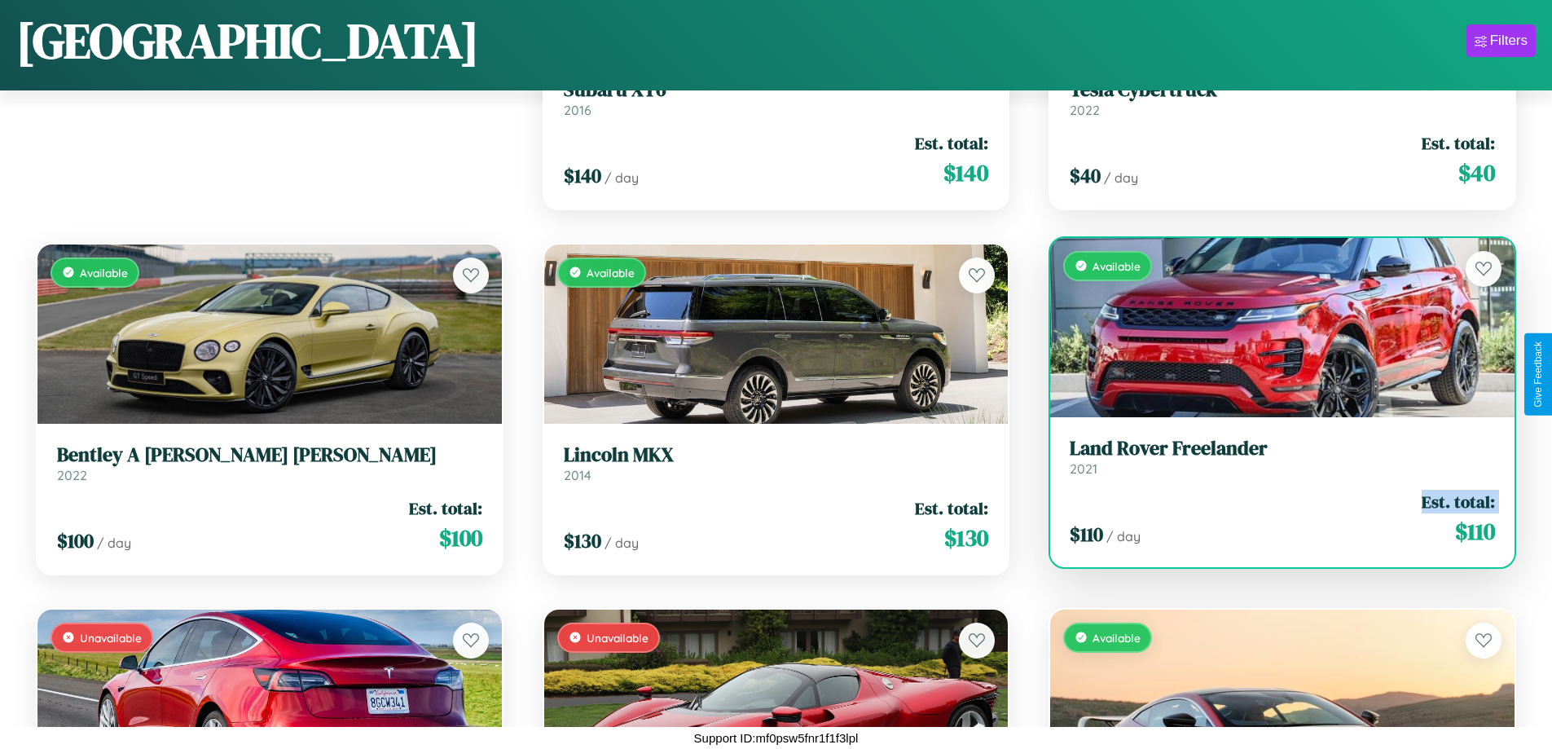
click at [1272, 518] on div "$ 110 / day Est. total: $ 110" at bounding box center [1282, 519] width 425 height 58
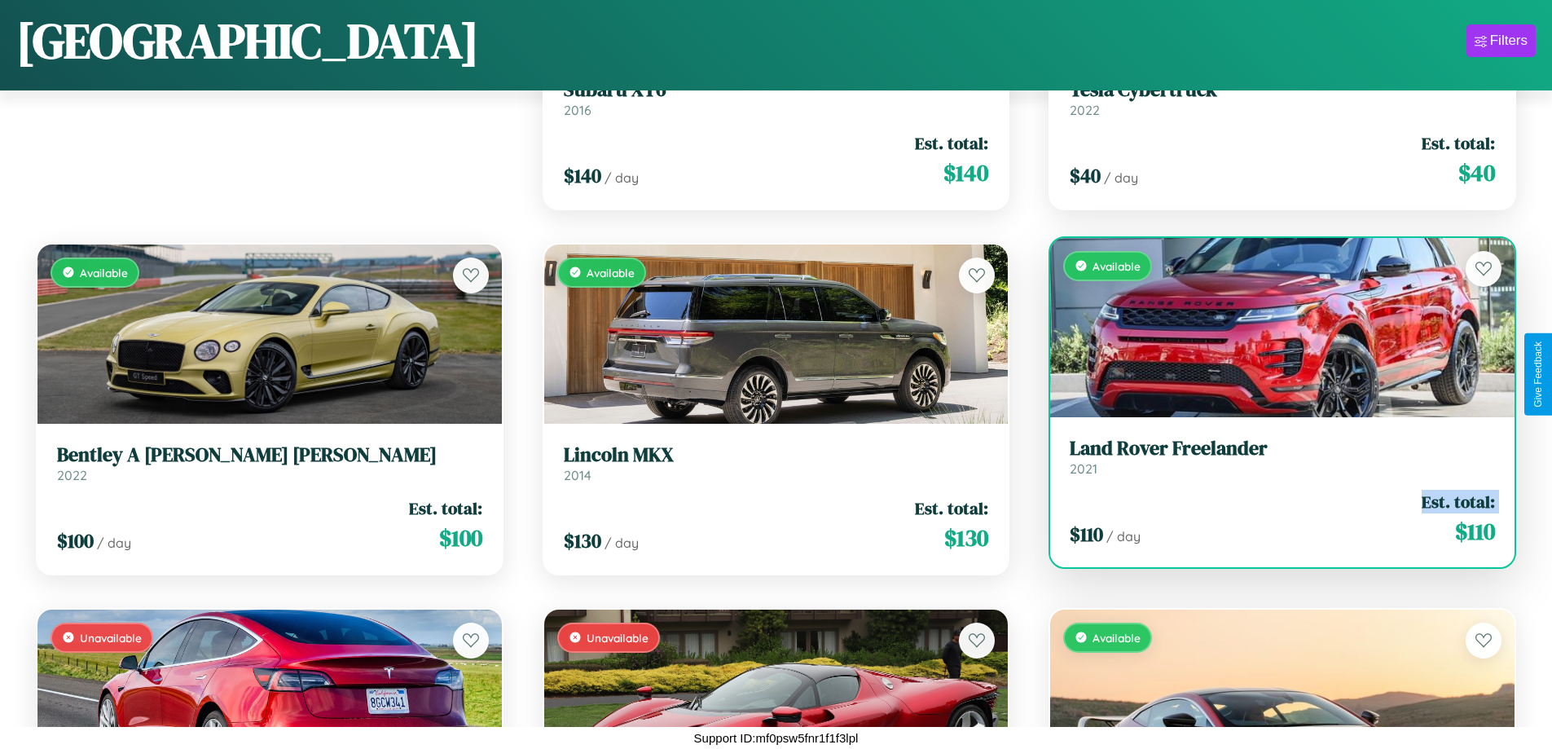
click at [1272, 518] on div "$ 110 / day Est. total: $ 110" at bounding box center [1282, 519] width 425 height 58
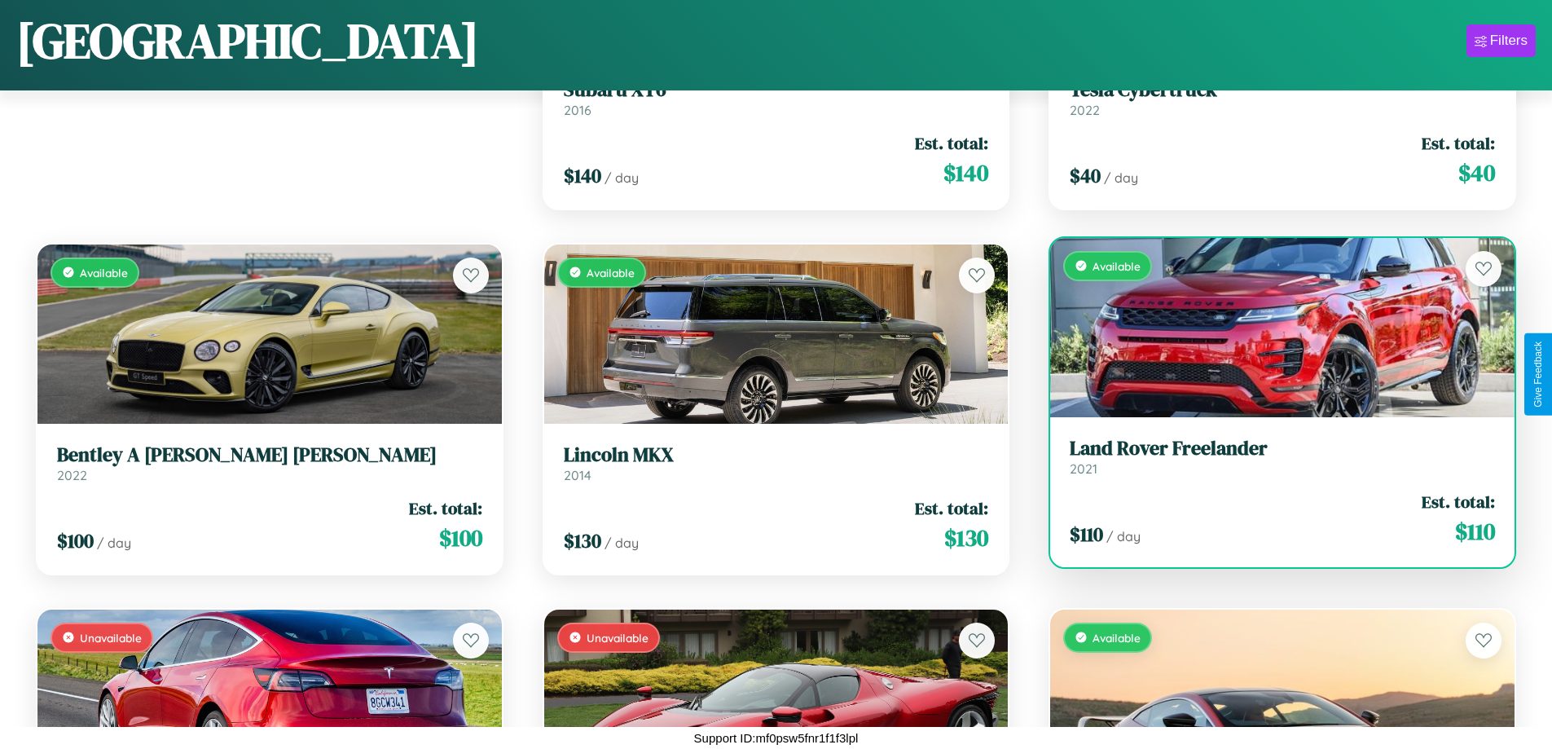
click at [1272, 518] on div "$ 110 / day Est. total: $ 110" at bounding box center [1282, 519] width 425 height 58
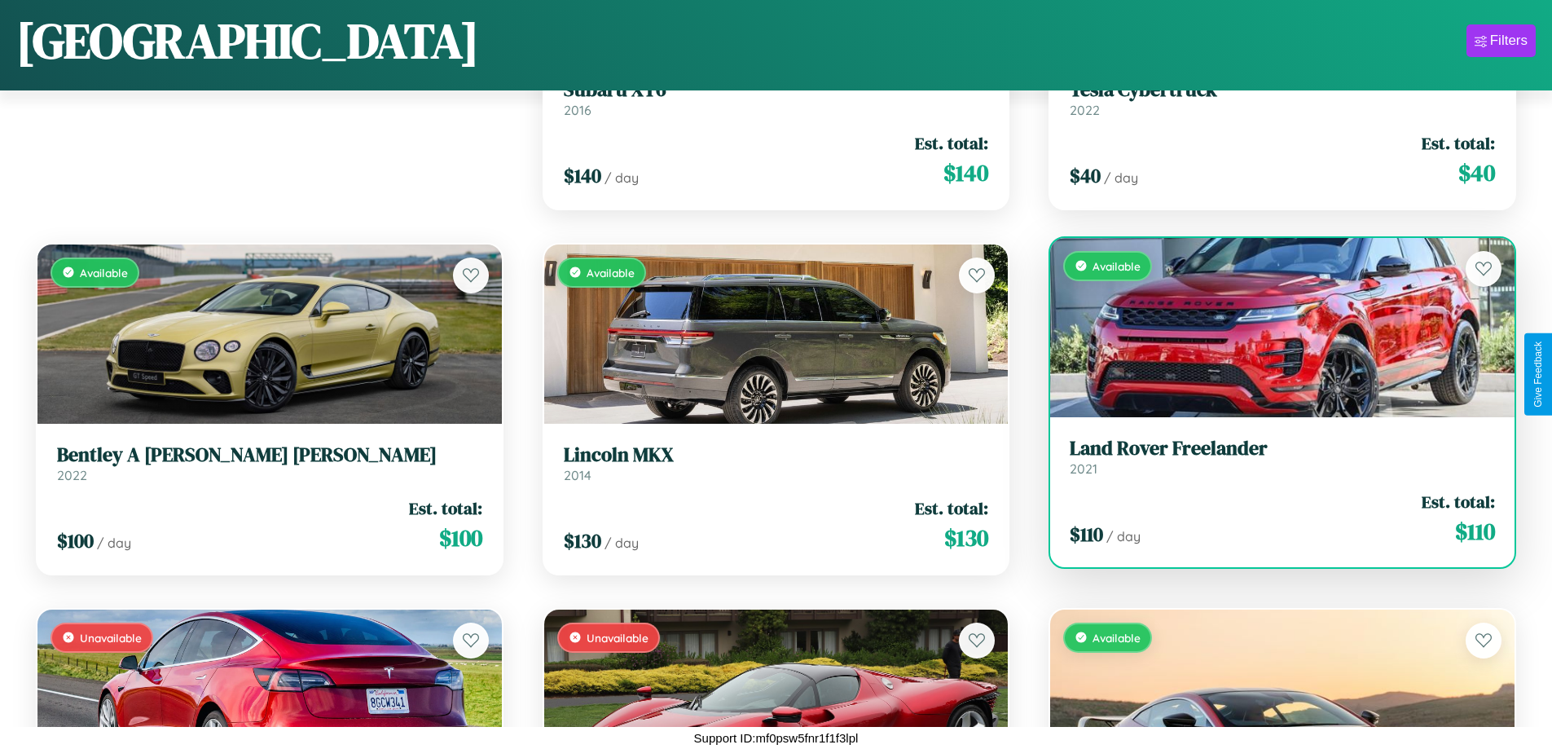
click at [1272, 456] on h3 "Land Rover Freelander" at bounding box center [1282, 449] width 425 height 24
